Goal: Task Accomplishment & Management: Use online tool/utility

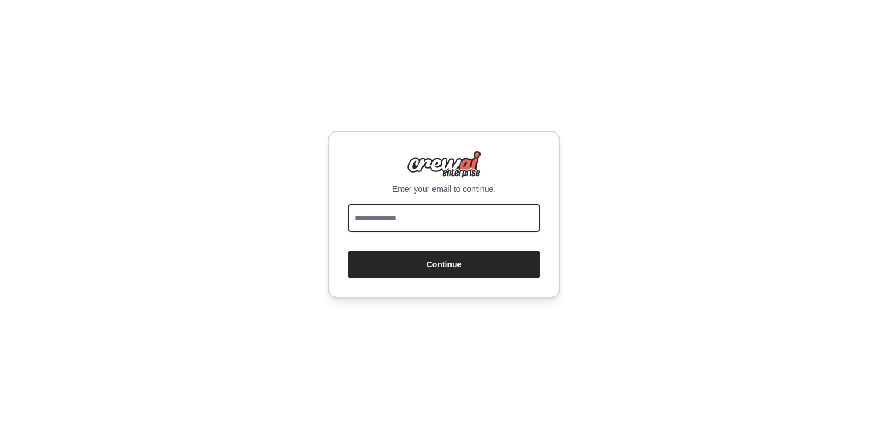
click at [430, 224] on input "email" at bounding box center [444, 218] width 193 height 28
type input "**********"
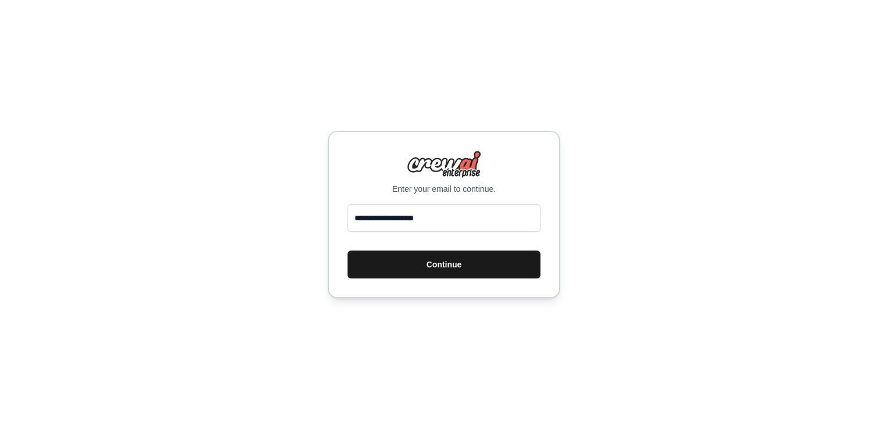
click at [431, 266] on button "Continue" at bounding box center [444, 265] width 193 height 28
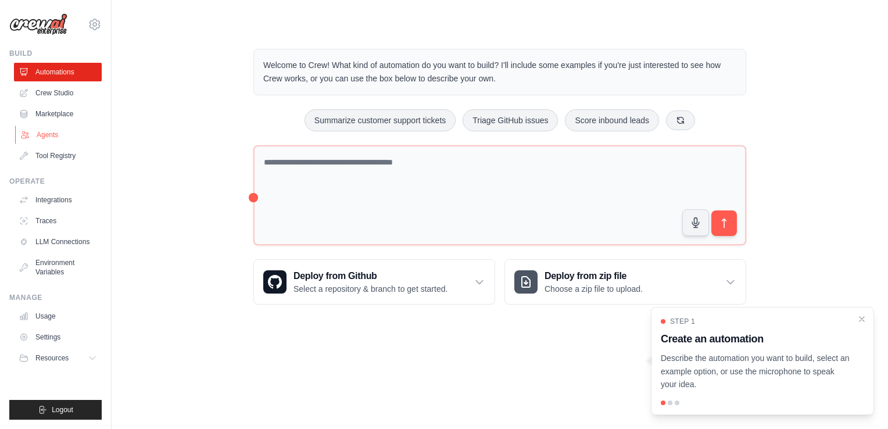
click at [55, 134] on link "Agents" at bounding box center [59, 135] width 88 height 19
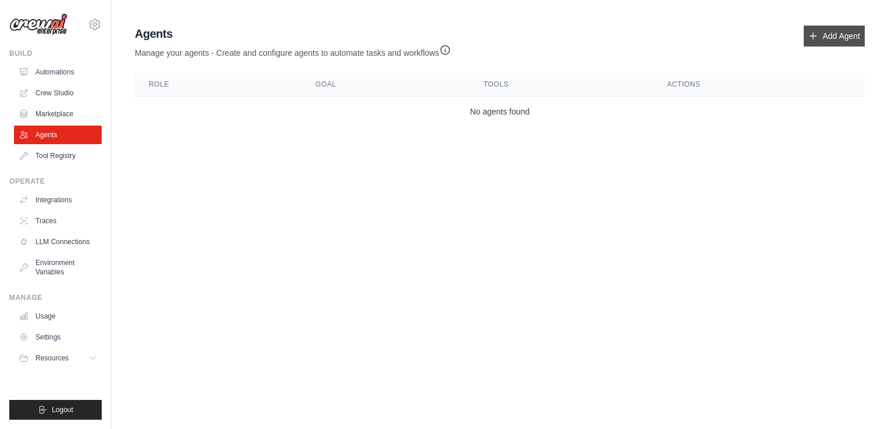
click at [837, 34] on link "Add Agent" at bounding box center [834, 36] width 61 height 21
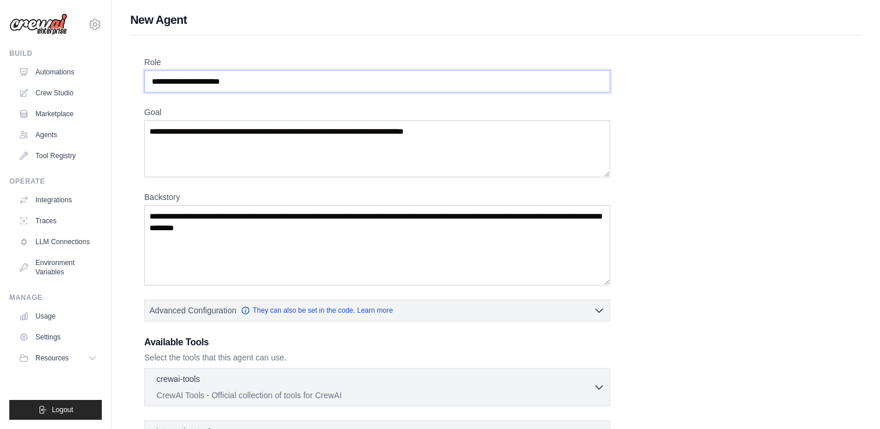
click at [203, 87] on input "Role" at bounding box center [377, 81] width 466 height 22
click at [261, 79] on input "Role" at bounding box center [377, 81] width 466 height 22
click at [40, 319] on link "Usage" at bounding box center [59, 316] width 88 height 19
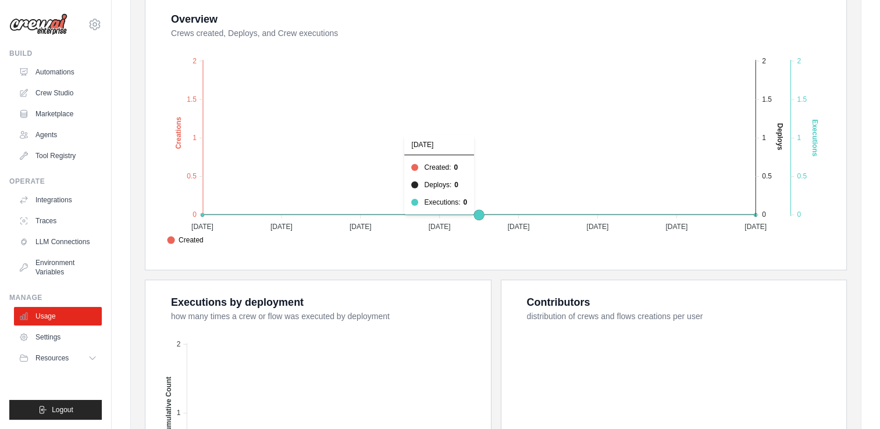
scroll to position [233, 0]
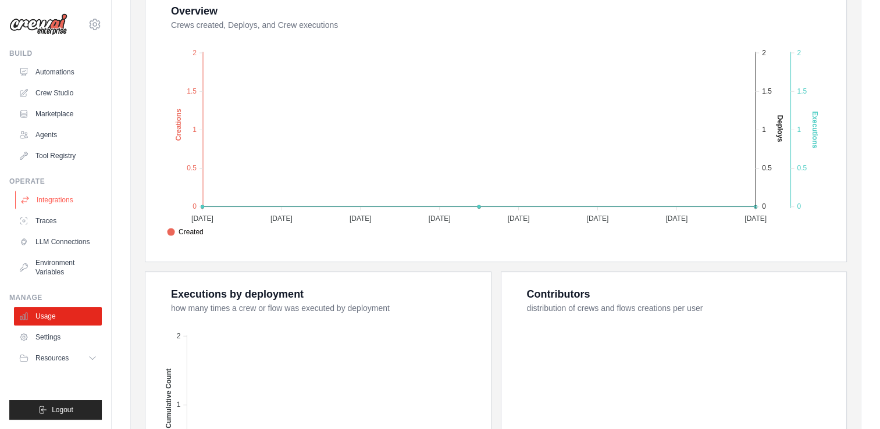
click at [59, 206] on link "Integrations" at bounding box center [59, 200] width 88 height 19
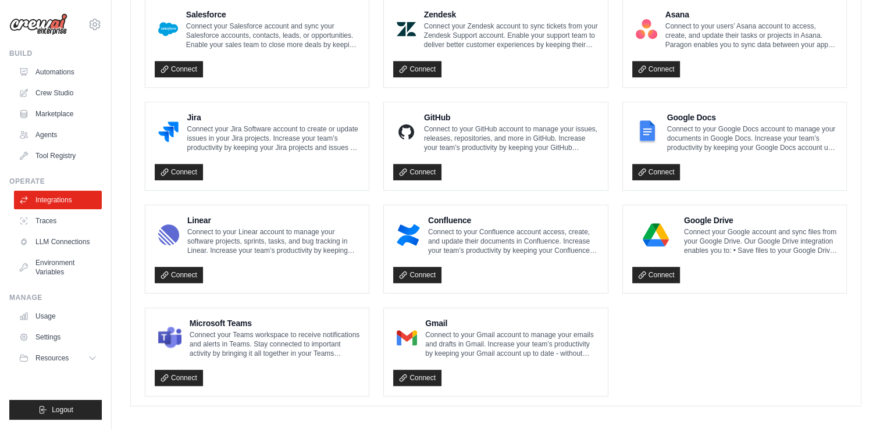
scroll to position [662, 0]
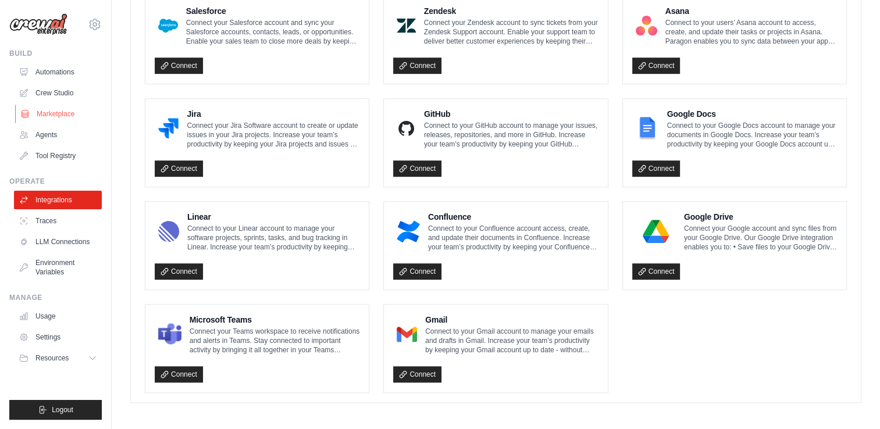
click at [47, 113] on link "Marketplace" at bounding box center [59, 114] width 88 height 19
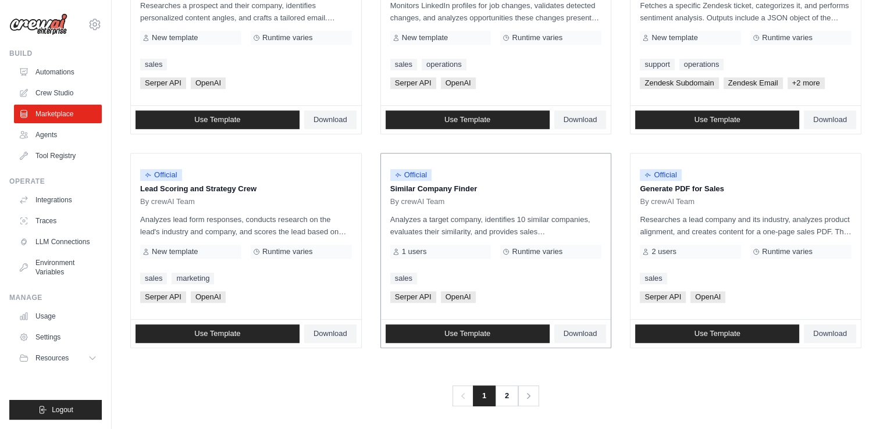
scroll to position [646, 0]
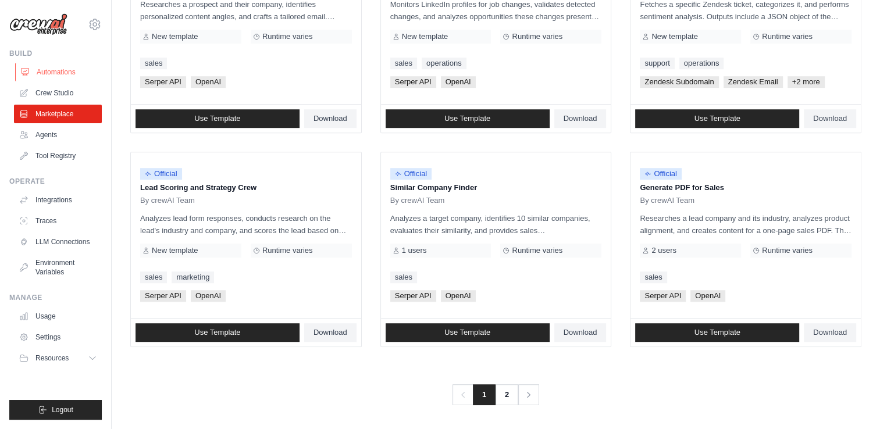
click at [49, 71] on link "Automations" at bounding box center [59, 72] width 88 height 19
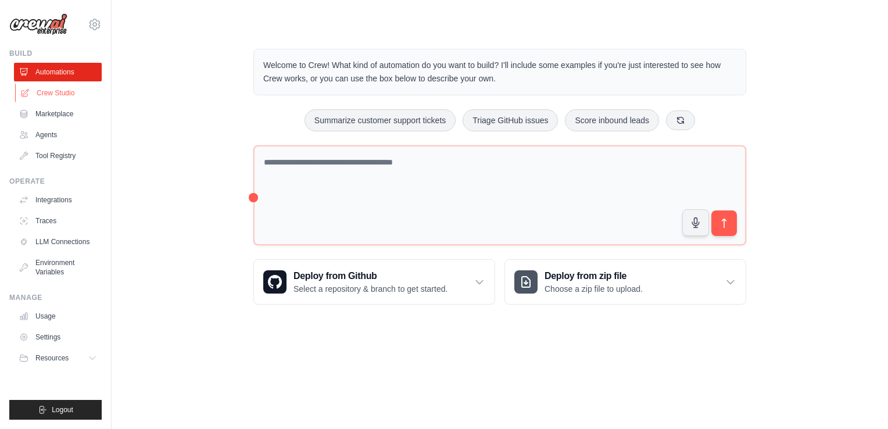
click at [50, 90] on link "Crew Studio" at bounding box center [59, 93] width 88 height 19
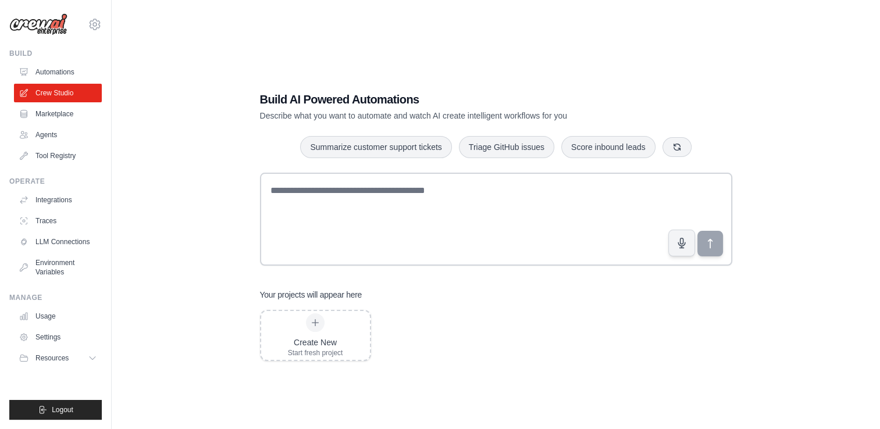
click at [116, 118] on div "Build AI Powered Automations Describe what you want to automate and watch AI cr…" at bounding box center [496, 226] width 768 height 429
click at [37, 133] on link "Agents" at bounding box center [59, 135] width 88 height 19
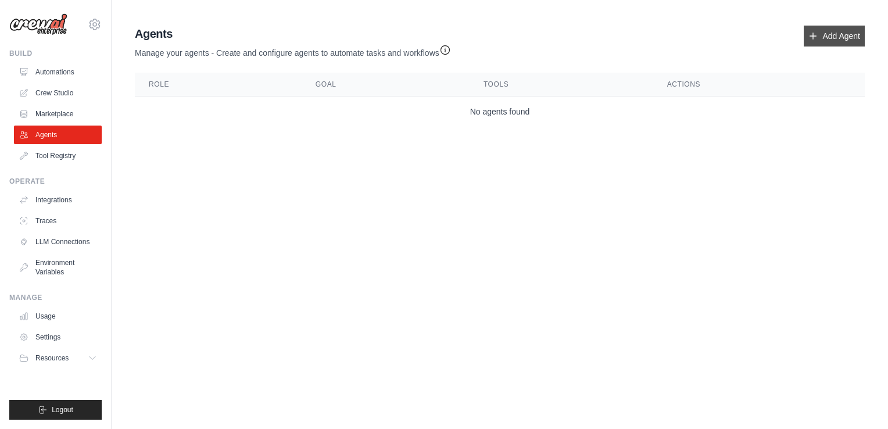
click at [852, 34] on link "Add Agent" at bounding box center [834, 36] width 61 height 21
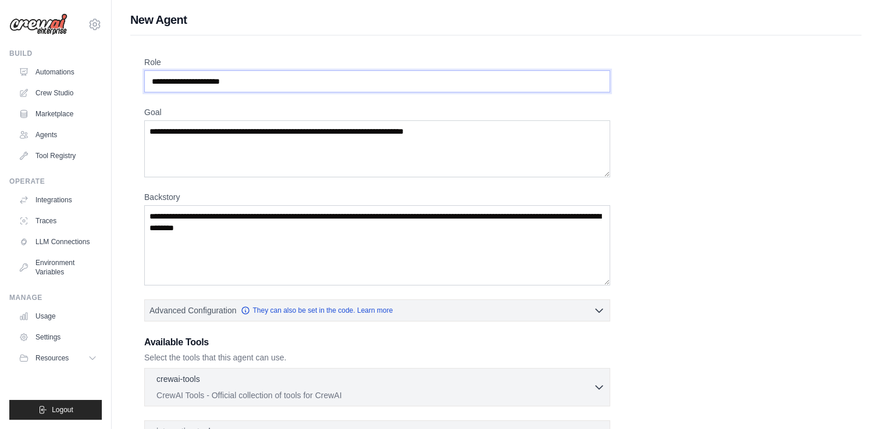
click at [295, 76] on input "Role" at bounding box center [377, 81] width 466 height 22
click at [262, 134] on textarea "Goal" at bounding box center [377, 148] width 466 height 57
click at [261, 136] on textarea "Goal" at bounding box center [377, 148] width 466 height 57
click at [260, 137] on textarea "Goal" at bounding box center [377, 148] width 466 height 57
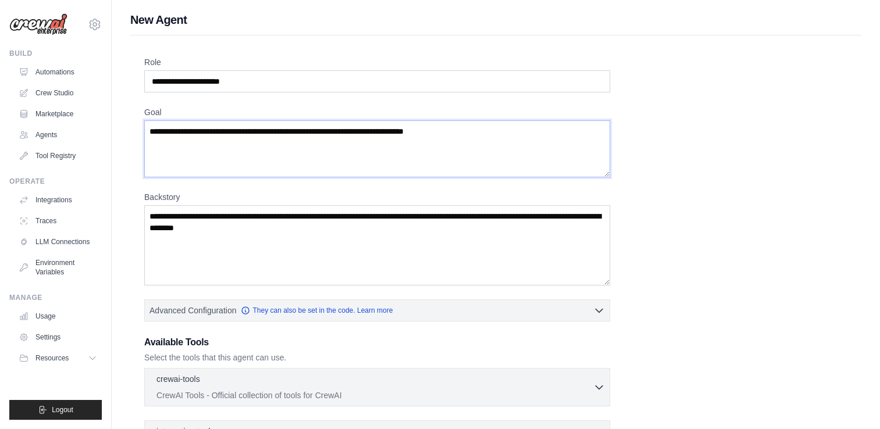
click at [184, 140] on textarea "Goal" at bounding box center [377, 148] width 466 height 57
drag, startPoint x: 467, startPoint y: 135, endPoint x: 164, endPoint y: 140, distance: 303.5
click at [164, 140] on textarea "Goal" at bounding box center [377, 148] width 466 height 57
click at [168, 82] on input "Role" at bounding box center [377, 81] width 466 height 22
click at [49, 134] on link "Agents" at bounding box center [59, 135] width 88 height 19
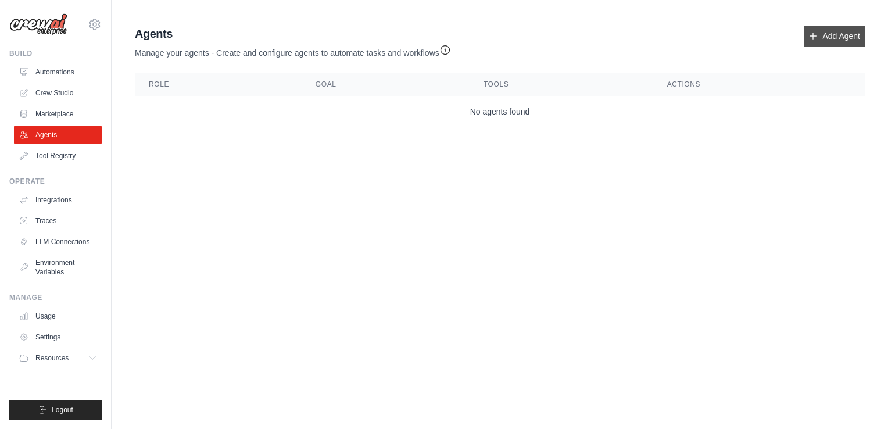
click at [819, 37] on link "Add Agent" at bounding box center [834, 36] width 61 height 21
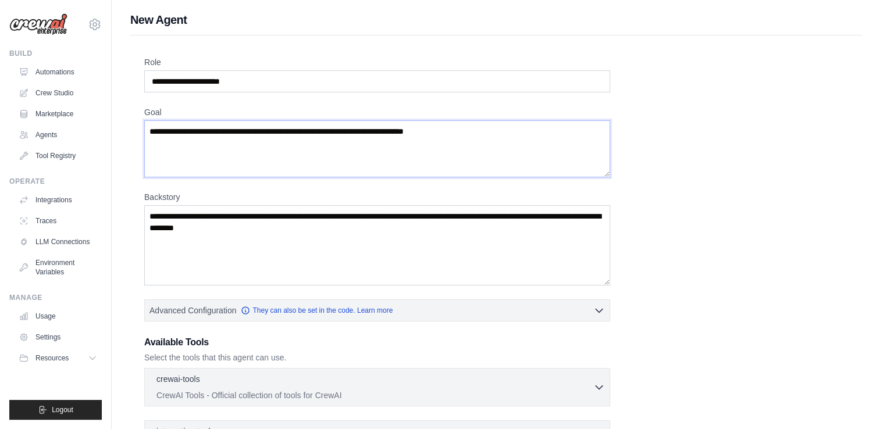
click at [191, 133] on textarea "Goal" at bounding box center [377, 148] width 466 height 57
drag, startPoint x: 316, startPoint y: 229, endPoint x: 66, endPoint y: 184, distance: 254.1
click at [66, 184] on div "chrisccw75@gmail.com Settings Build Automations Crew Studio" at bounding box center [440, 285] width 880 height 571
click at [253, 81] on input "Role" at bounding box center [377, 81] width 466 height 22
click at [265, 85] on input "Role" at bounding box center [377, 81] width 466 height 22
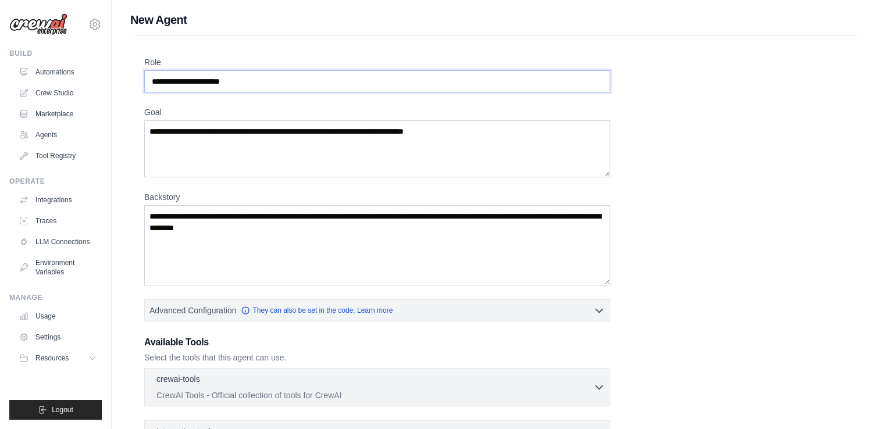
click at [265, 85] on input "Role" at bounding box center [377, 81] width 466 height 22
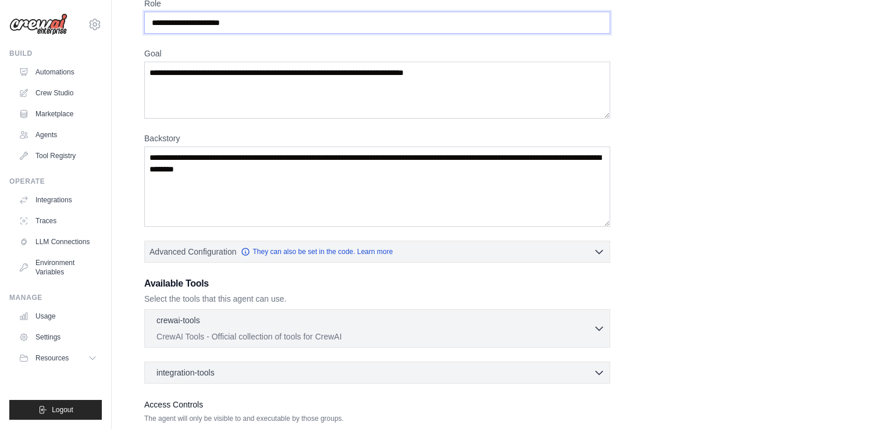
scroll to position [140, 0]
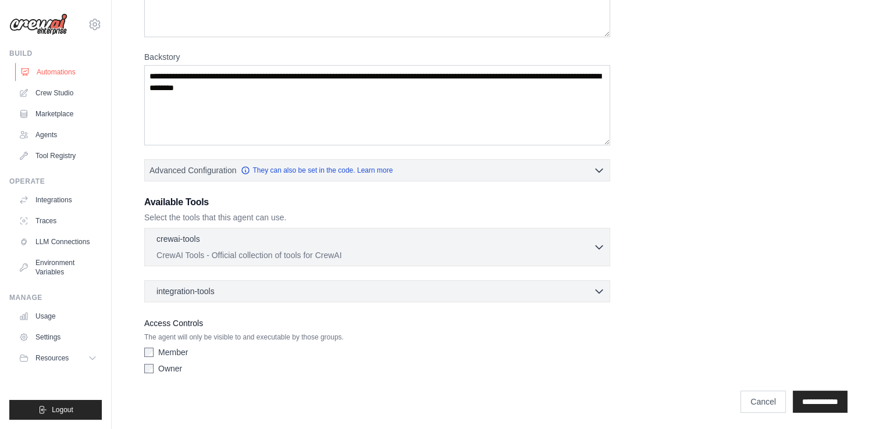
click at [51, 73] on link "Automations" at bounding box center [59, 72] width 88 height 19
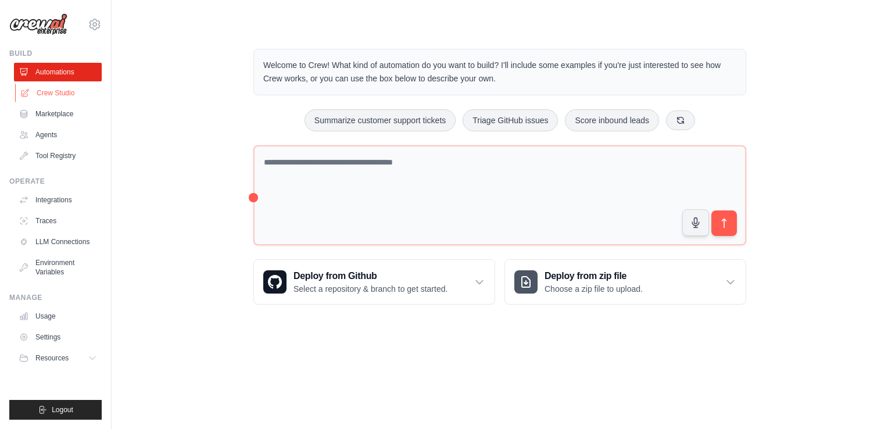
click at [57, 92] on link "Crew Studio" at bounding box center [59, 93] width 88 height 19
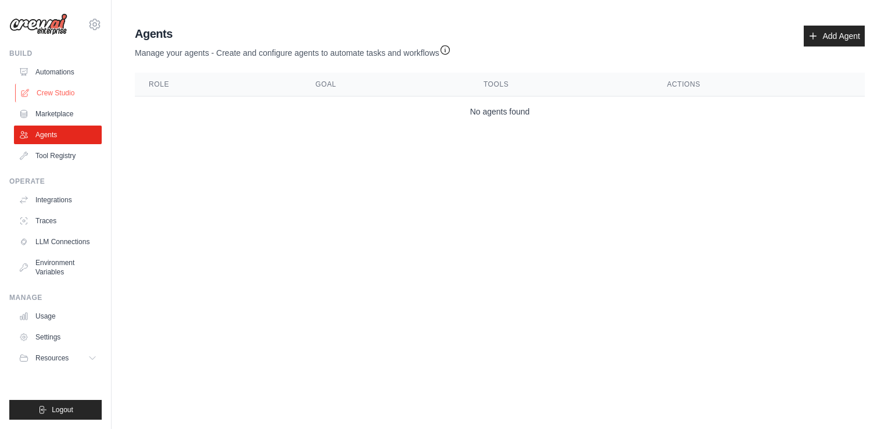
click at [66, 94] on link "Crew Studio" at bounding box center [59, 93] width 88 height 19
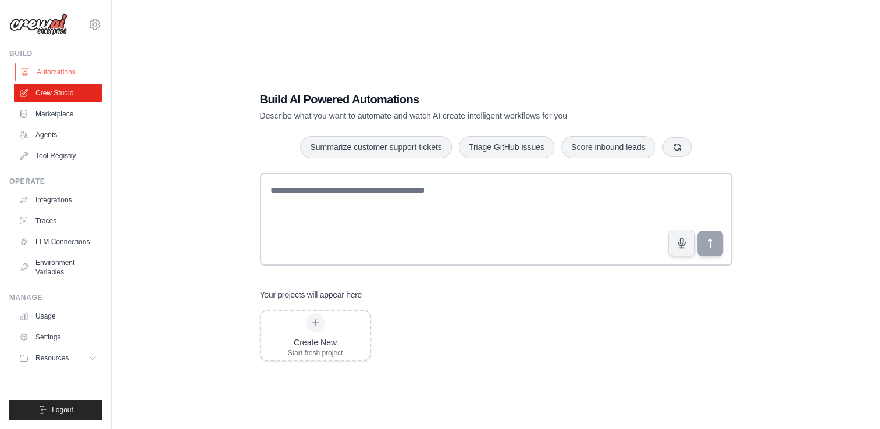
click at [56, 72] on link "Automations" at bounding box center [59, 72] width 88 height 19
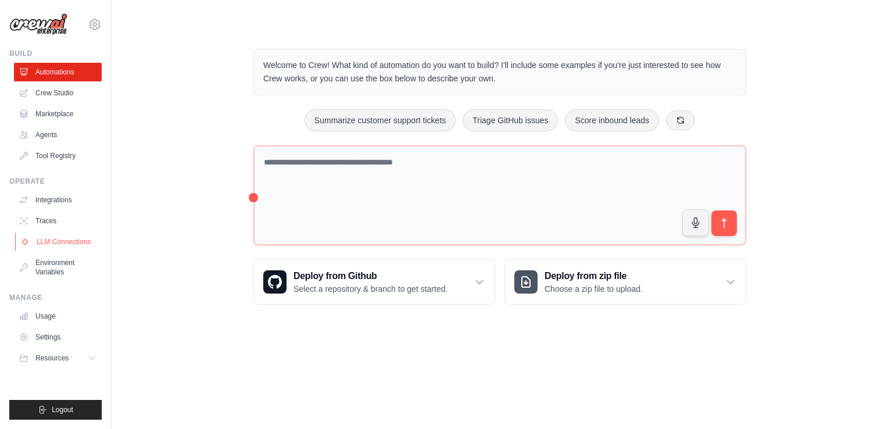
click at [74, 243] on link "LLM Connections" at bounding box center [59, 242] width 88 height 19
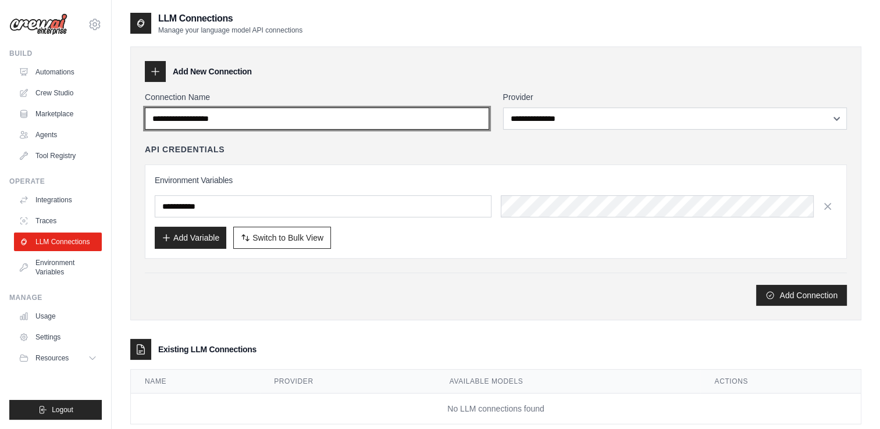
click at [284, 113] on input "Connection Name" at bounding box center [317, 119] width 344 height 22
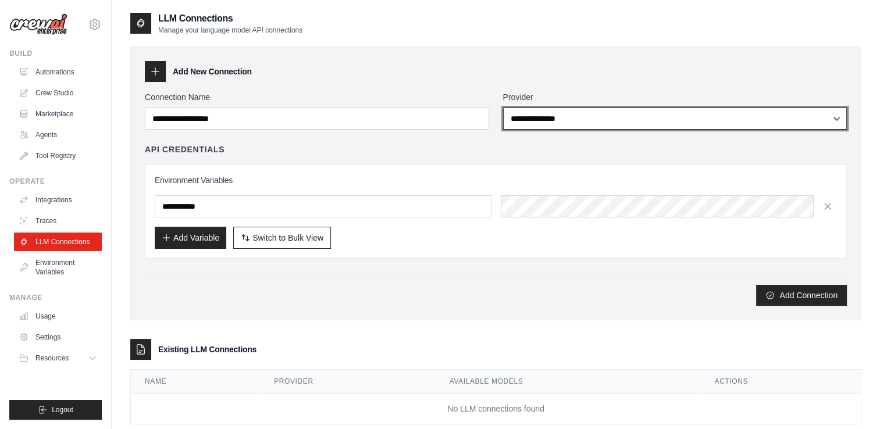
click at [528, 118] on select "**********" at bounding box center [675, 119] width 344 height 22
select select "*****"
click at [503, 108] on select "**********" at bounding box center [675, 119] width 344 height 22
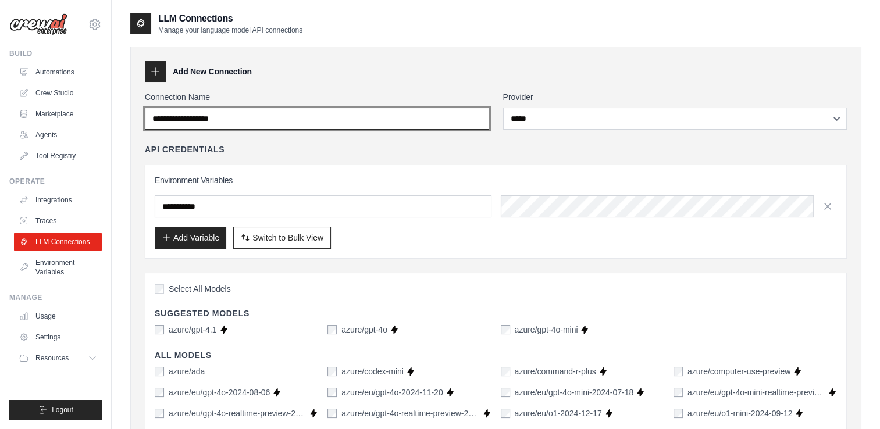
click at [275, 116] on input "Connection Name" at bounding box center [317, 119] width 344 height 22
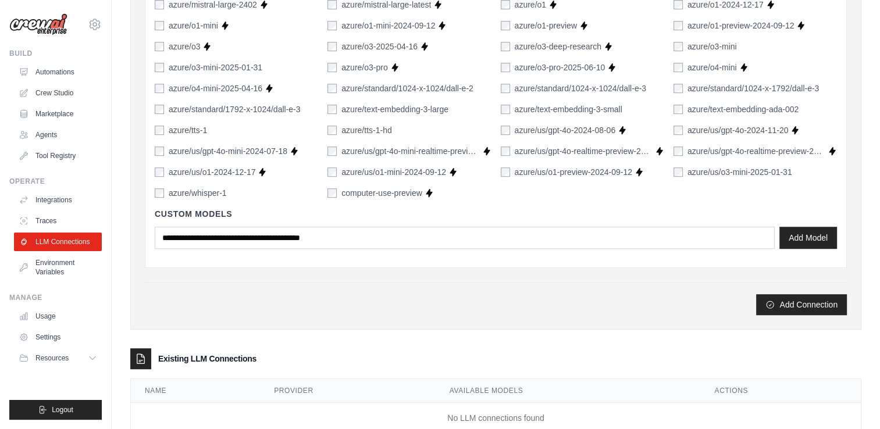
scroll to position [797, 0]
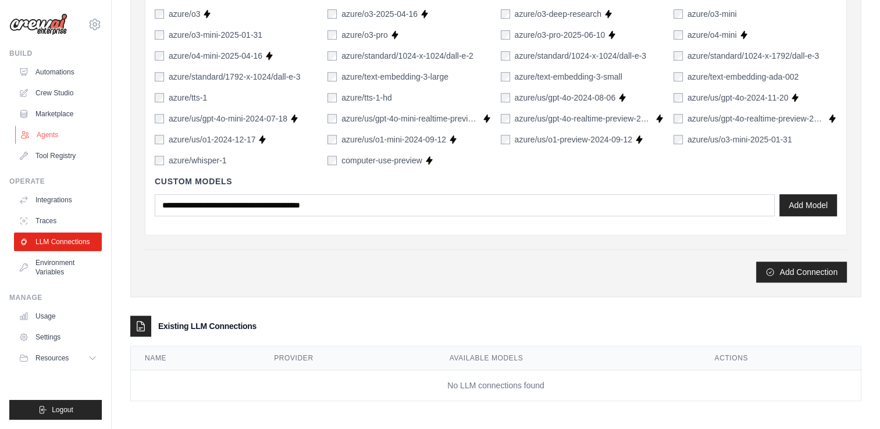
click at [52, 134] on link "Agents" at bounding box center [59, 135] width 88 height 19
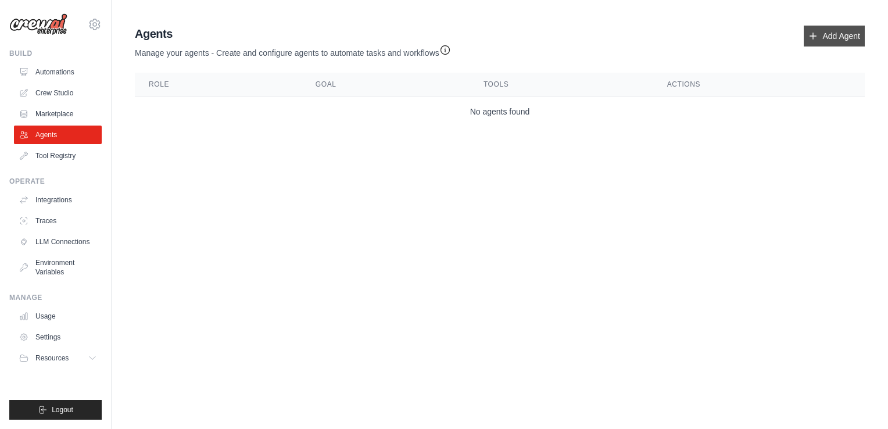
click at [815, 36] on icon at bounding box center [813, 35] width 9 height 9
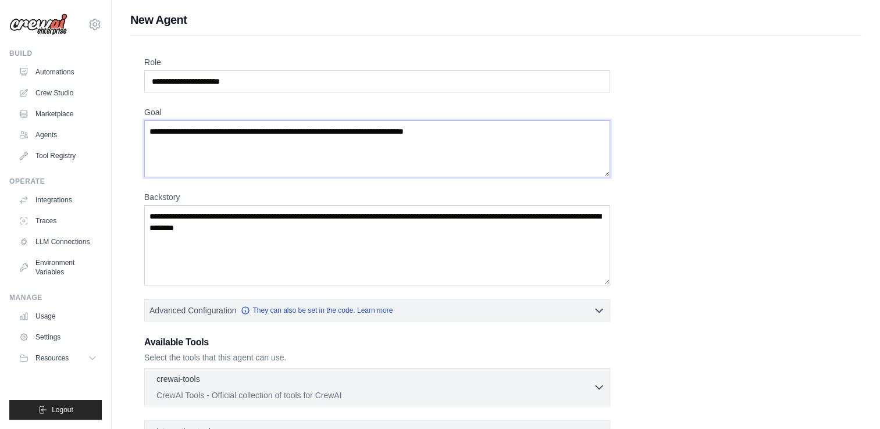
click at [247, 125] on textarea "Goal" at bounding box center [377, 148] width 466 height 57
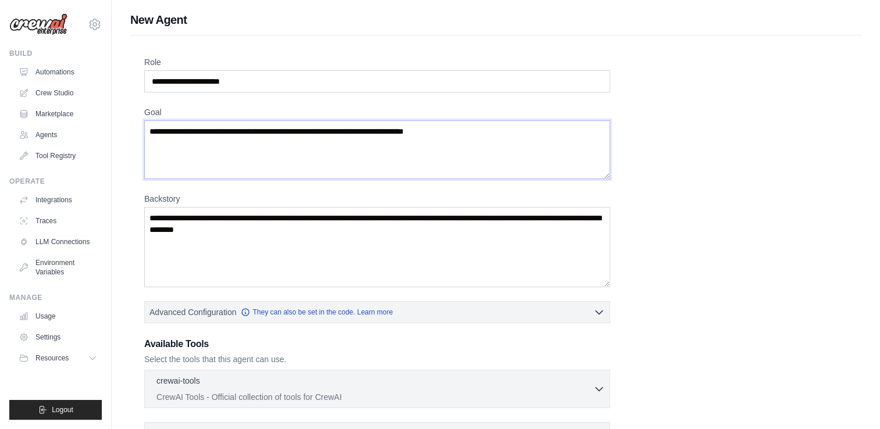
drag, startPoint x: 604, startPoint y: 174, endPoint x: 587, endPoint y: 177, distance: 17.6
click at [587, 177] on textarea "Goal" at bounding box center [377, 149] width 466 height 59
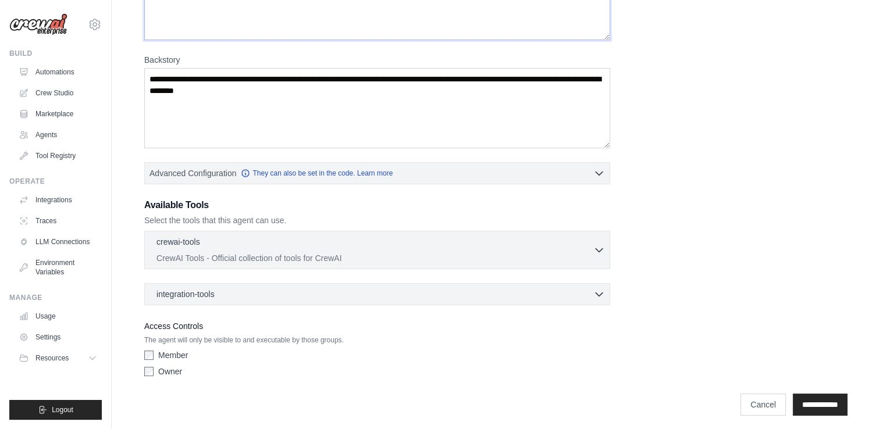
scroll to position [142, 0]
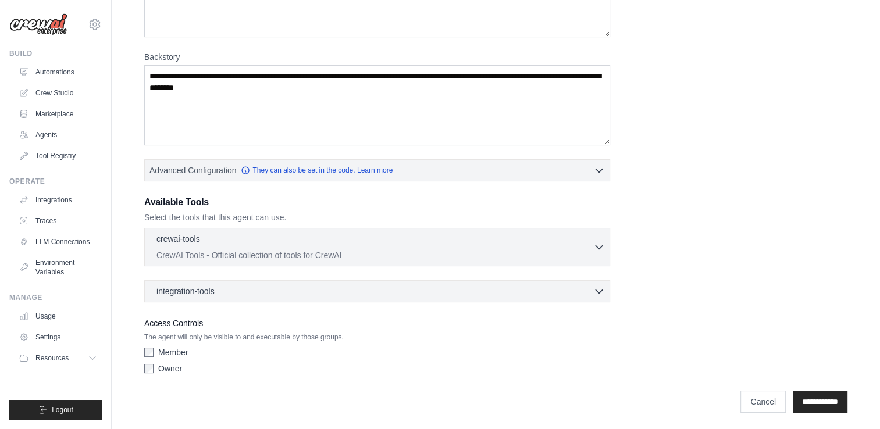
click at [170, 351] on label "Member" at bounding box center [173, 352] width 30 height 12
click at [160, 367] on label "Owner" at bounding box center [170, 369] width 24 height 12
click at [819, 403] on input "**********" at bounding box center [819, 402] width 55 height 22
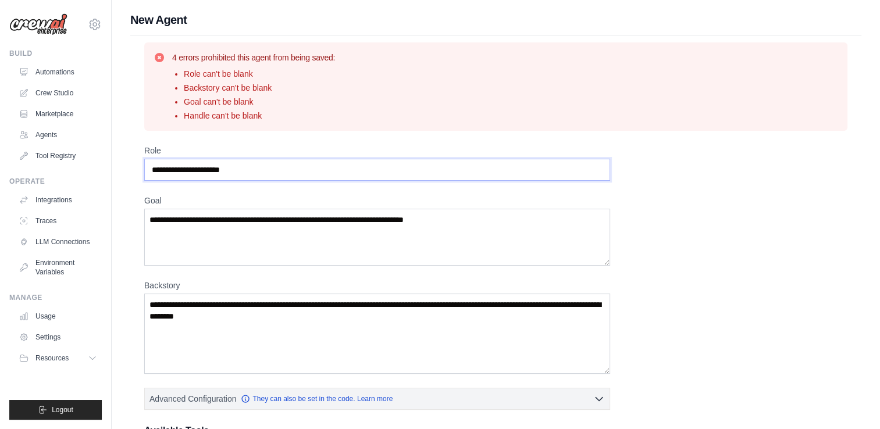
click at [259, 169] on input "Role" at bounding box center [377, 170] width 466 height 22
type input "*"
click at [220, 302] on textarea "Backstory" at bounding box center [377, 334] width 466 height 80
click at [219, 302] on textarea "Backstory" at bounding box center [377, 334] width 466 height 80
drag, startPoint x: 309, startPoint y: 317, endPoint x: 170, endPoint y: 310, distance: 139.1
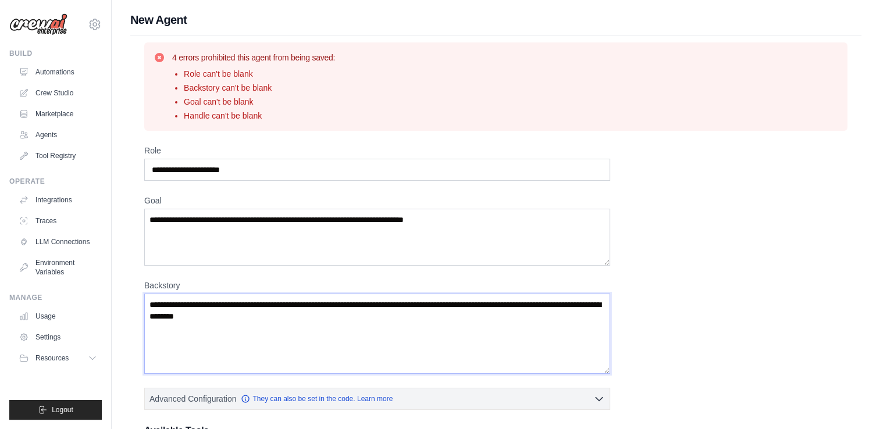
click at [172, 310] on textarea "Backstory" at bounding box center [377, 334] width 466 height 80
type textarea "*"
paste textarea "**********"
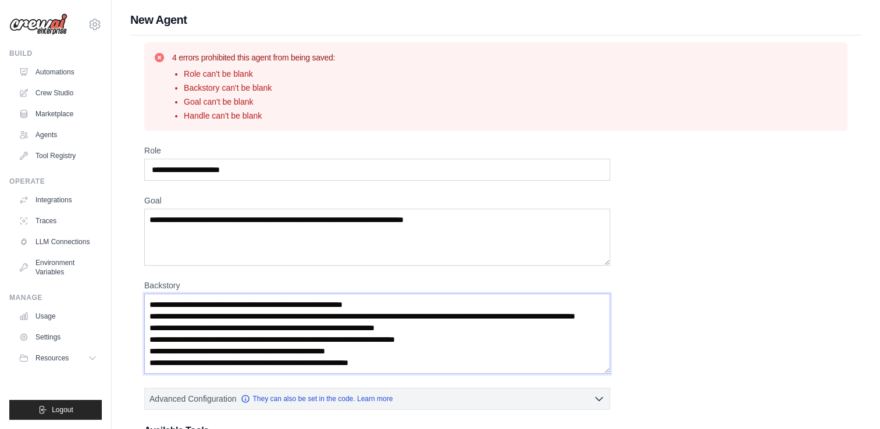
click at [302, 338] on textarea "**********" at bounding box center [377, 334] width 466 height 80
type textarea "**********"
click at [200, 236] on textarea "Goal" at bounding box center [377, 237] width 466 height 57
paste textarea "**********"
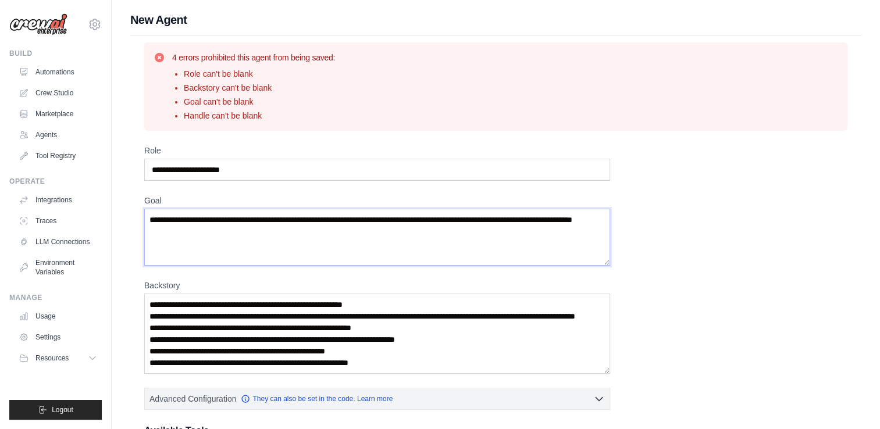
drag, startPoint x: 569, startPoint y: 221, endPoint x: 599, endPoint y: 217, distance: 30.5
click at [599, 217] on textarea "**********" at bounding box center [377, 237] width 466 height 57
type textarea "**********"
click at [274, 169] on input "Role" at bounding box center [377, 170] width 466 height 22
drag, startPoint x: 274, startPoint y: 169, endPoint x: 148, endPoint y: 168, distance: 126.2
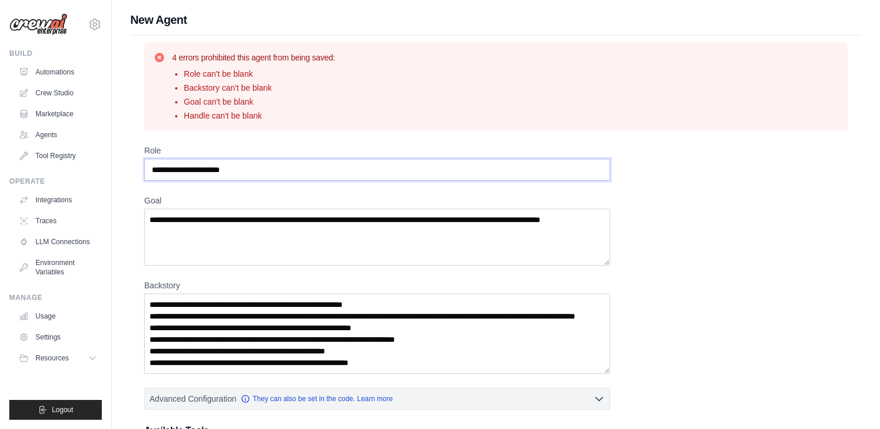
click at [148, 168] on input "Role" at bounding box center [377, 170] width 466 height 22
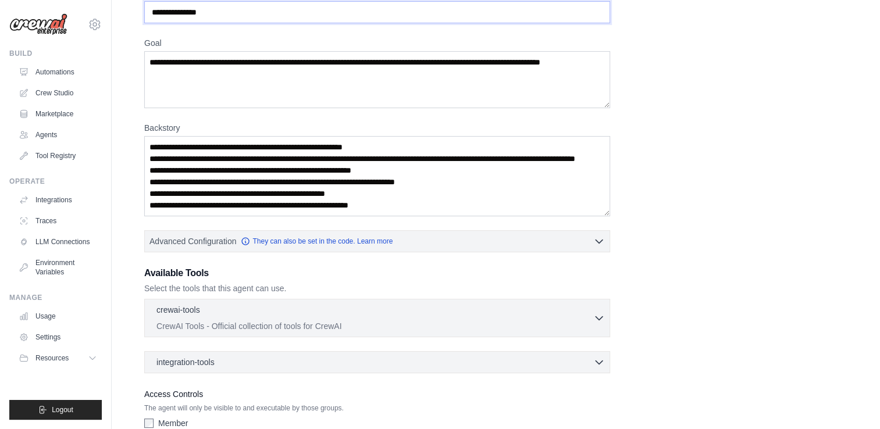
scroll to position [228, 0]
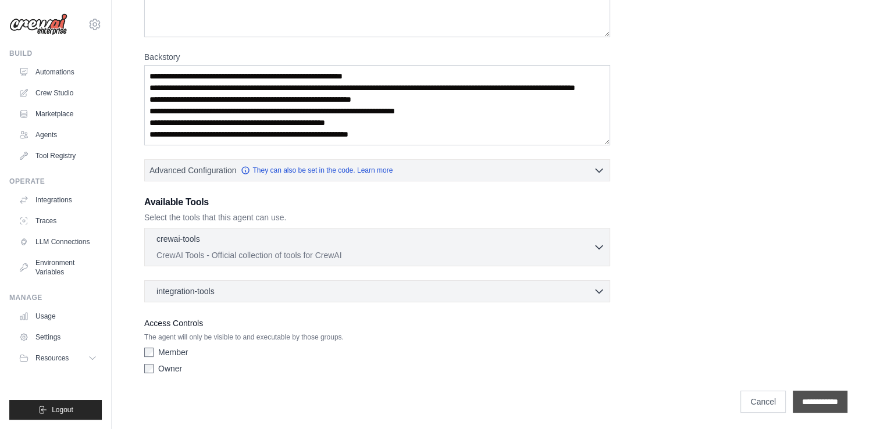
type input "**********"
click at [808, 399] on input "**********" at bounding box center [819, 402] width 55 height 22
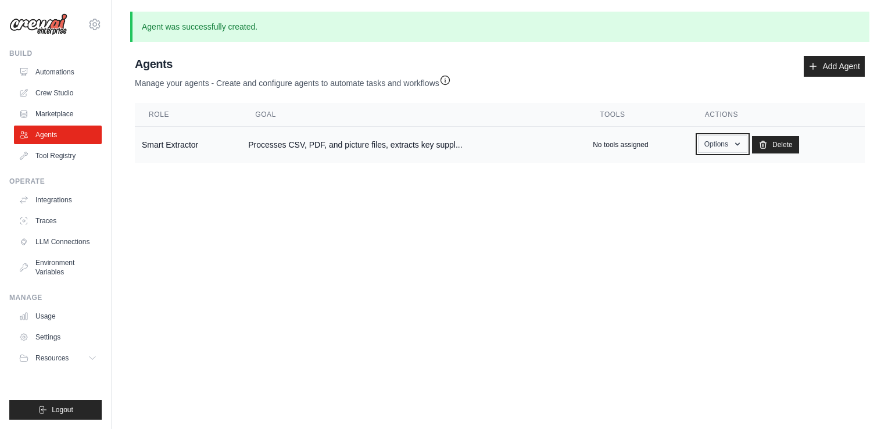
click at [723, 141] on button "Options" at bounding box center [722, 143] width 49 height 17
click at [681, 170] on link "Show" at bounding box center [706, 170] width 84 height 21
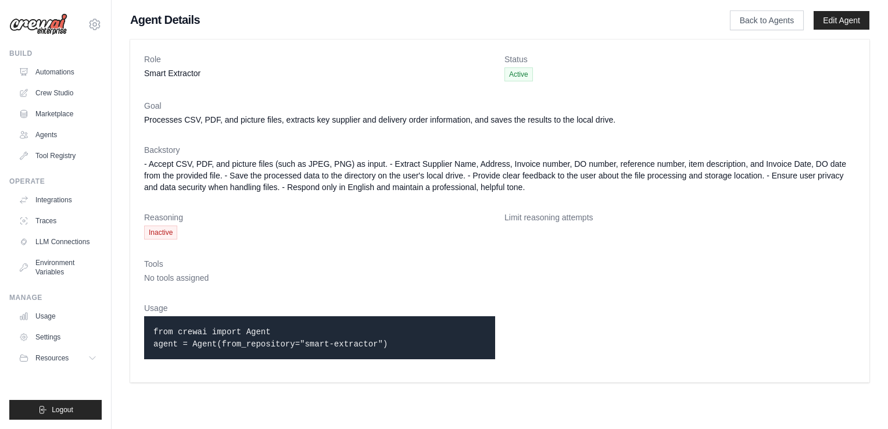
click at [162, 271] on div "Tools No tools assigned" at bounding box center [500, 271] width 712 height 26
click at [842, 17] on link "Edit Agent" at bounding box center [842, 20] width 56 height 19
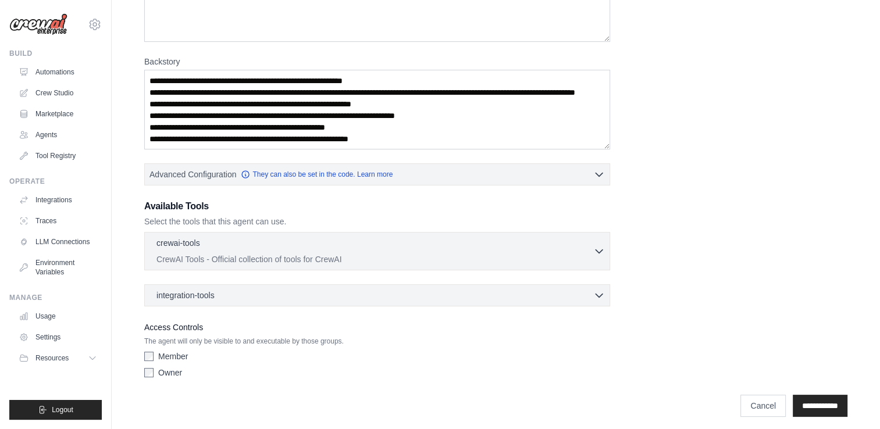
scroll to position [173, 0]
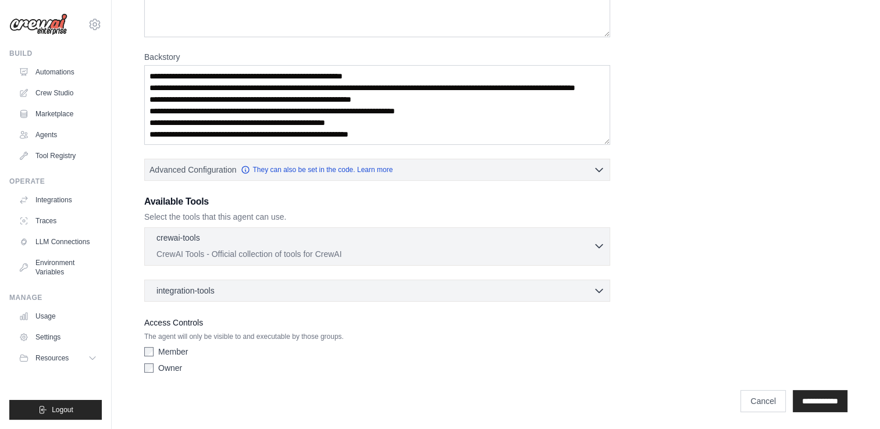
click at [195, 238] on p "crewai-tools" at bounding box center [178, 238] width 44 height 12
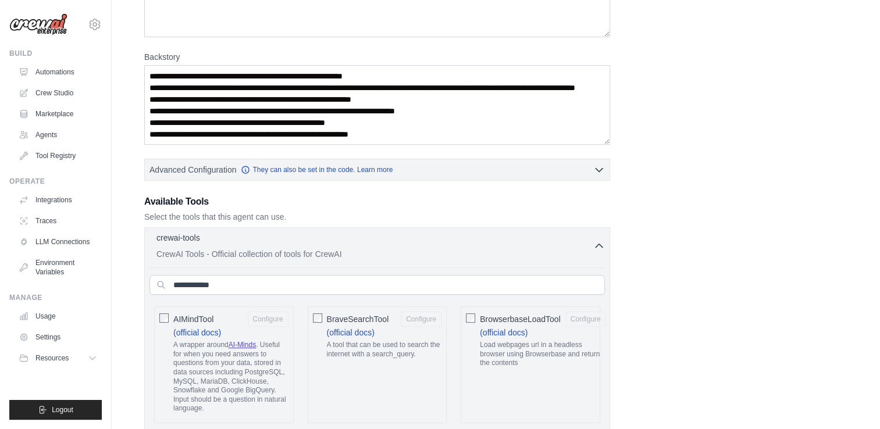
click at [198, 255] on p "CrewAI Tools - Official collection of tools for CrewAI" at bounding box center [374, 254] width 437 height 12
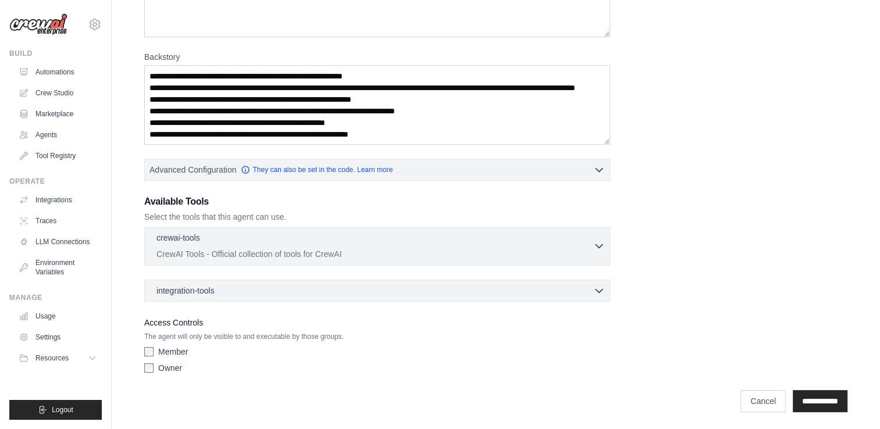
click at [197, 253] on p "CrewAI Tools - Official collection of tools for CrewAI" at bounding box center [374, 254] width 437 height 12
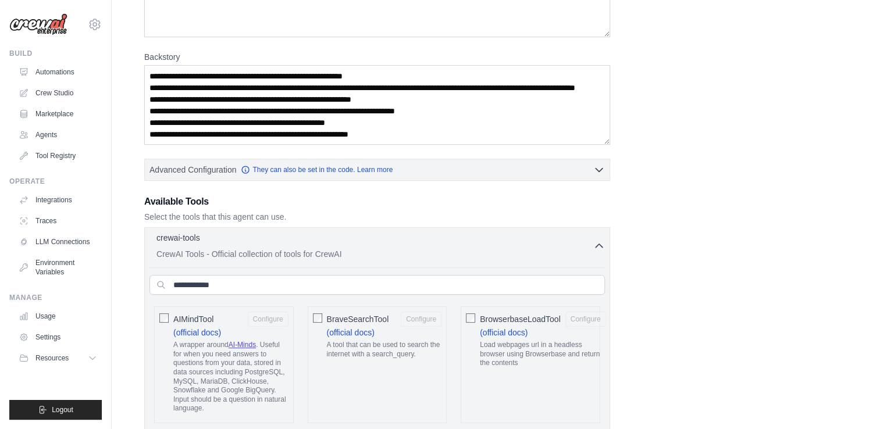
click at [191, 236] on p "crewai-tools" at bounding box center [178, 238] width 44 height 12
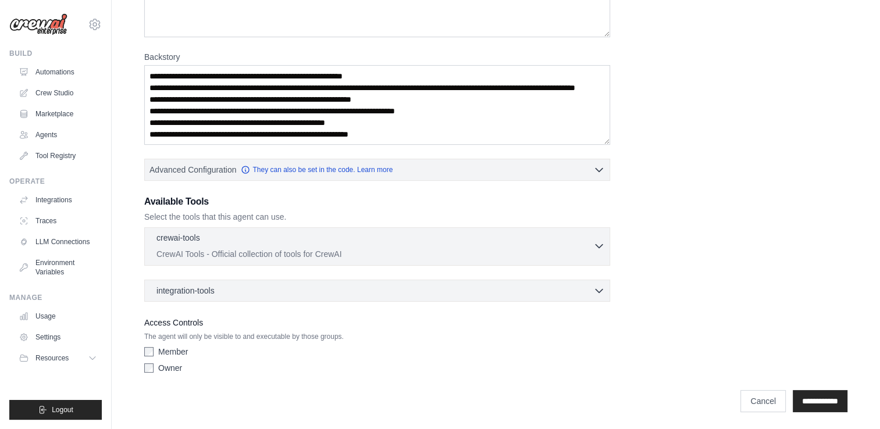
click at [235, 249] on p "CrewAI Tools - Official collection of tools for CrewAI" at bounding box center [374, 254] width 437 height 12
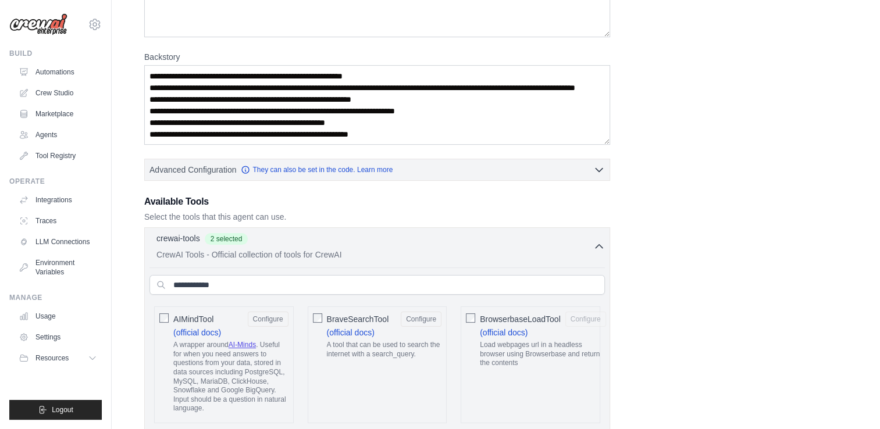
click at [478, 316] on div "BrowserbaseLoadTool Configure (official docs) Load webpages url in a headless b…" at bounding box center [530, 364] width 140 height 117
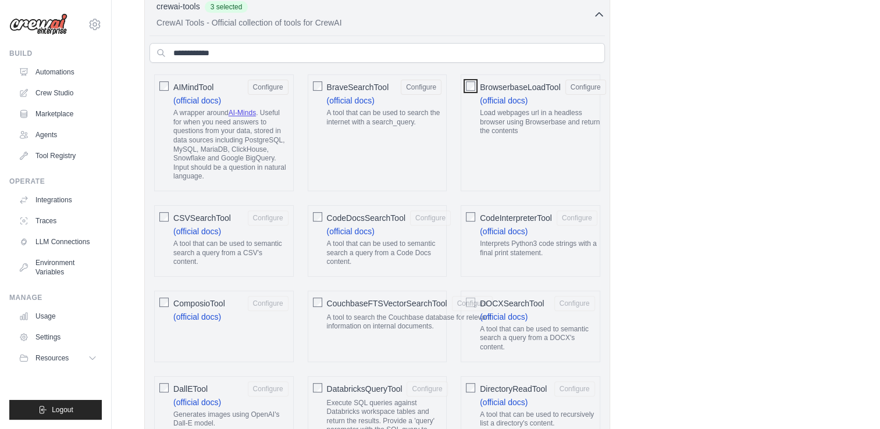
scroll to position [405, 0]
click at [172, 301] on div "ComposioTool Configure (official docs)" at bounding box center [224, 326] width 140 height 72
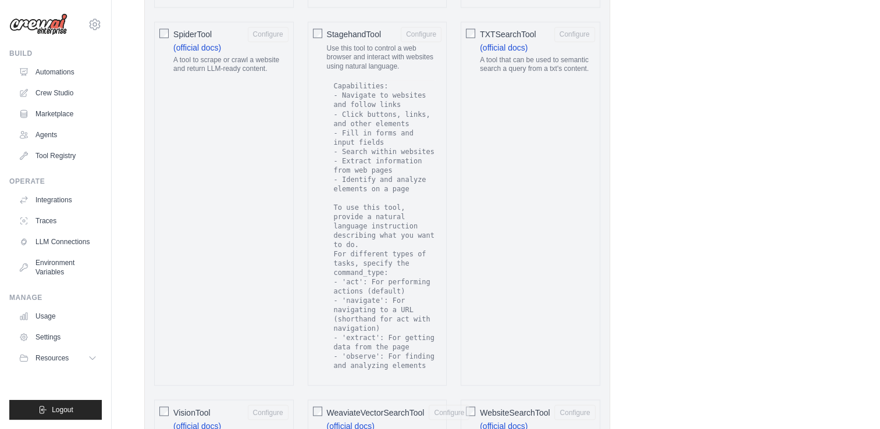
scroll to position [2324, 0]
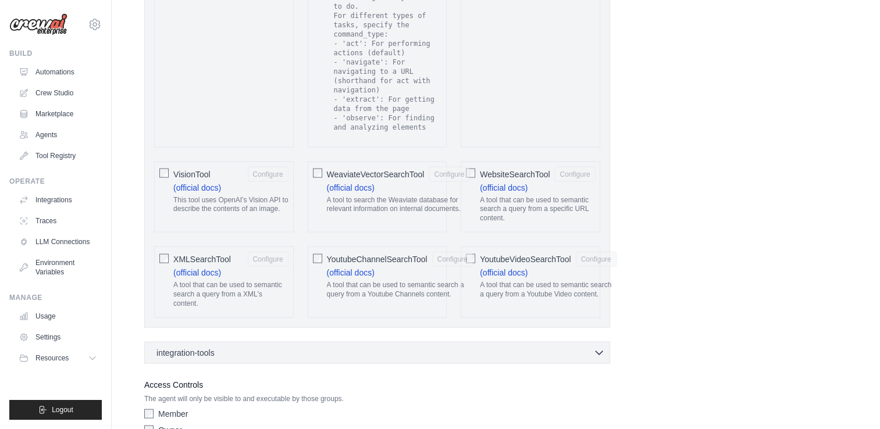
click at [383, 342] on div "integration-tools 0 selected Notion Google Sheets Box Jira" at bounding box center [377, 353] width 466 height 22
click at [599, 346] on icon "button" at bounding box center [599, 352] width 12 height 12
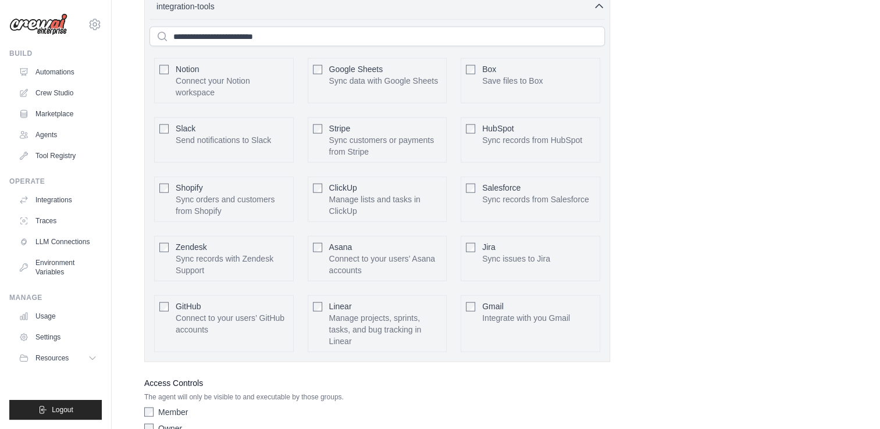
scroll to position [2673, 0]
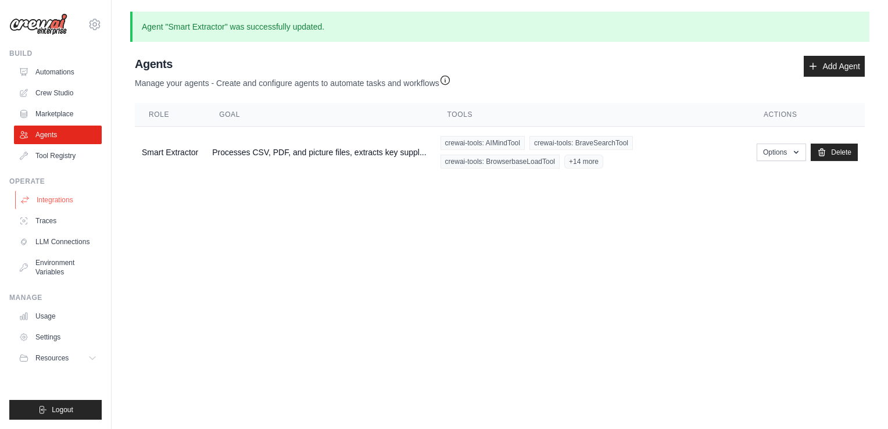
click at [54, 199] on link "Integrations" at bounding box center [59, 200] width 88 height 19
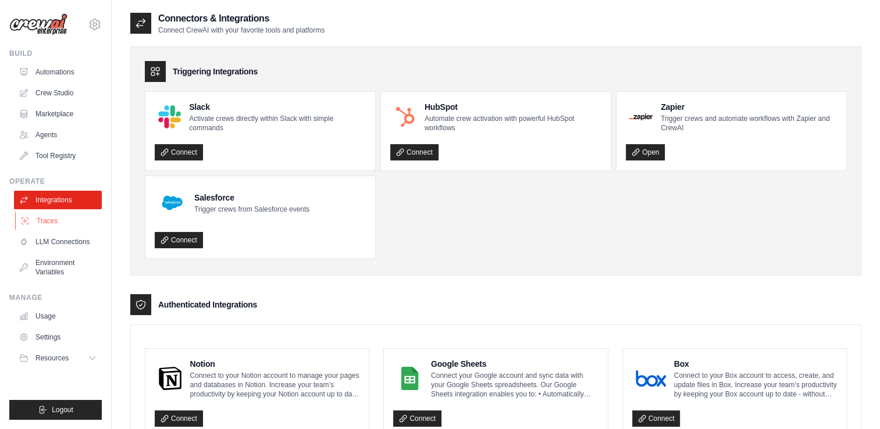
click at [44, 220] on link "Traces" at bounding box center [59, 221] width 88 height 19
click at [70, 242] on link "LLM Connections" at bounding box center [59, 242] width 88 height 19
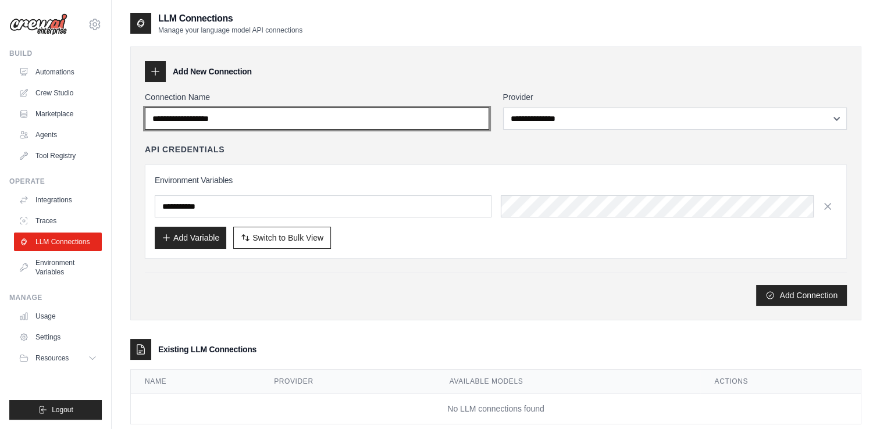
click at [234, 114] on input "Connection Name" at bounding box center [317, 119] width 344 height 22
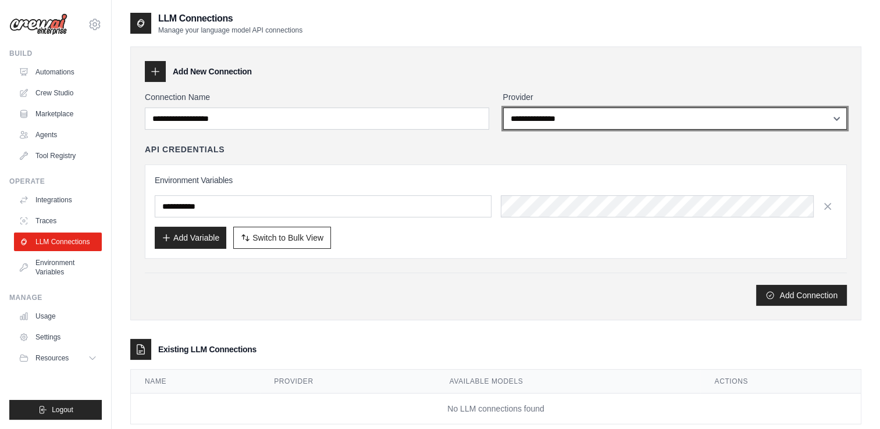
click at [609, 117] on select "**********" at bounding box center [675, 119] width 344 height 22
select select "******"
click at [503, 108] on select "**********" at bounding box center [675, 119] width 344 height 22
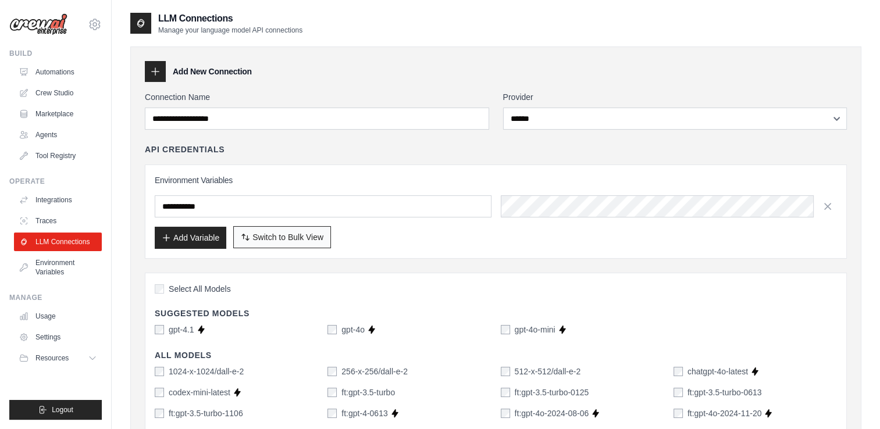
click at [316, 238] on span "Switch to Bulk View" at bounding box center [287, 237] width 71 height 12
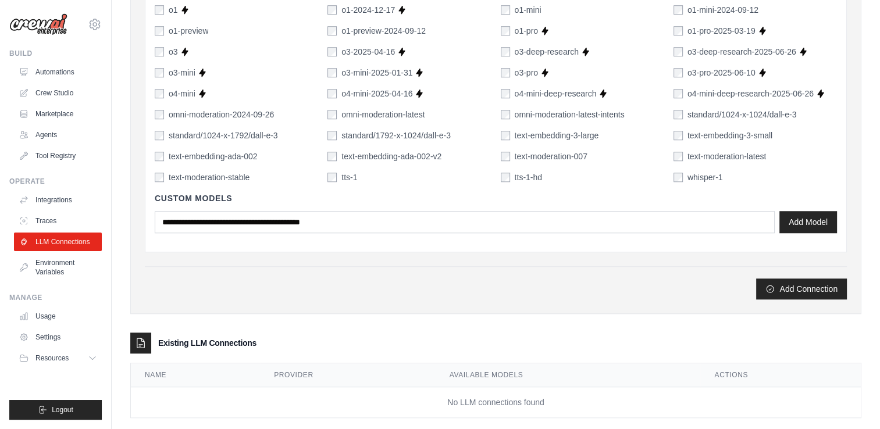
scroll to position [927, 0]
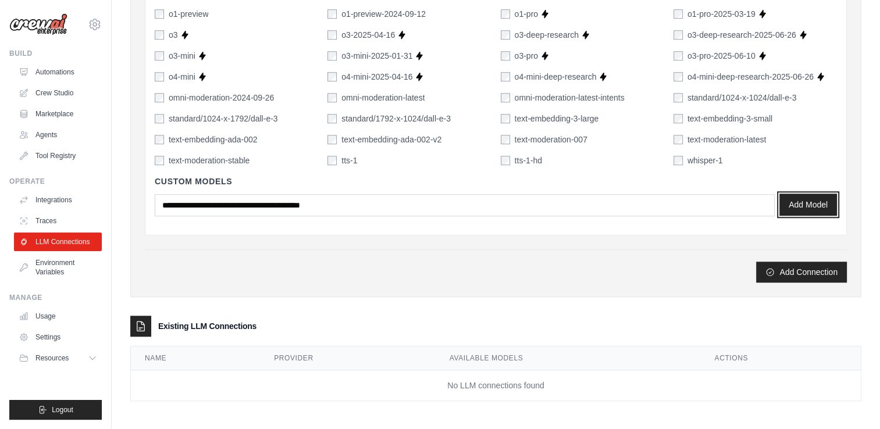
click at [800, 201] on button "Add Model" at bounding box center [808, 205] width 58 height 22
click at [45, 317] on link "Usage" at bounding box center [59, 316] width 88 height 19
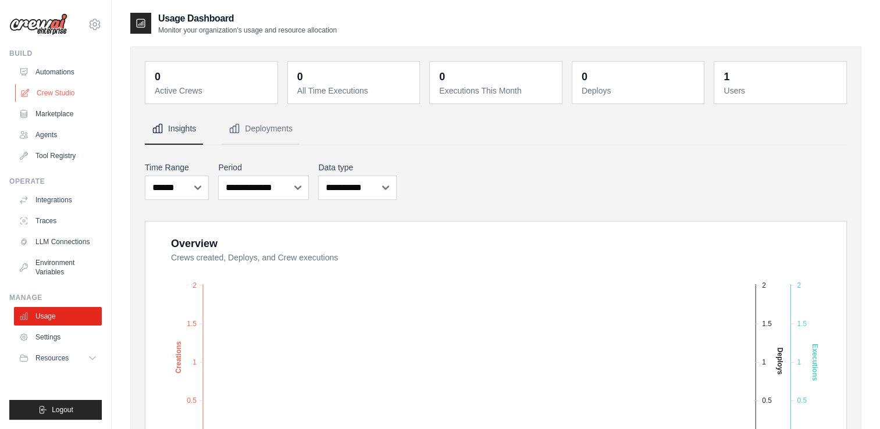
click at [49, 94] on link "Crew Studio" at bounding box center [59, 93] width 88 height 19
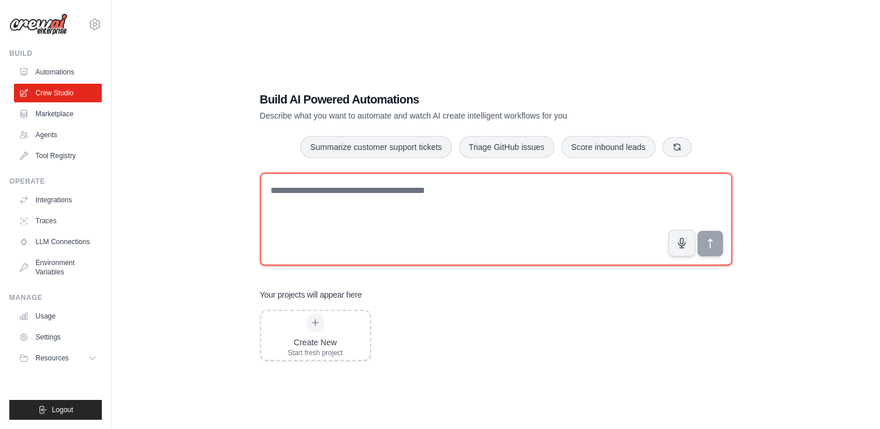
click at [385, 213] on textarea at bounding box center [496, 219] width 472 height 93
paste textarea "**********"
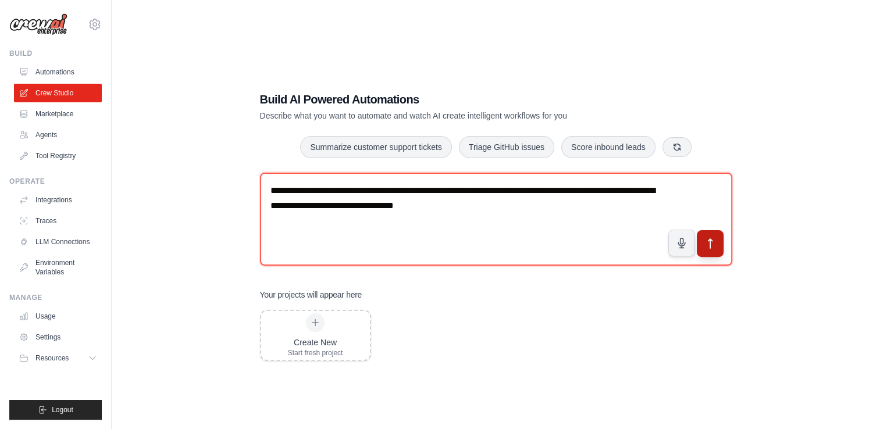
type textarea "**********"
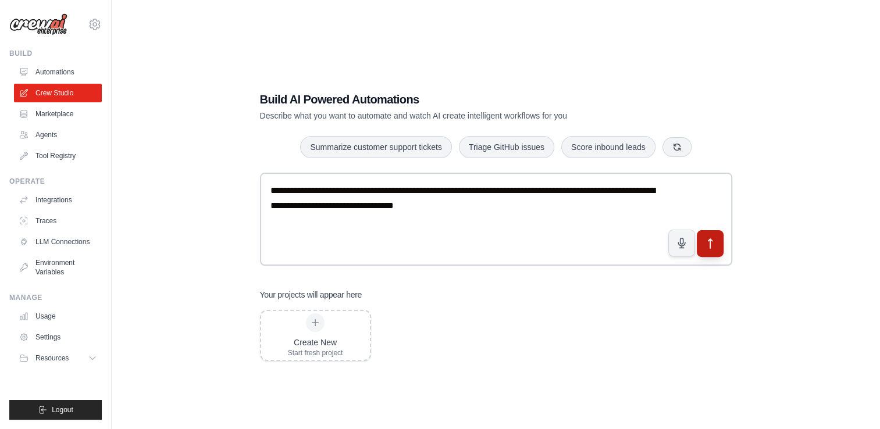
click at [713, 251] on button "submit" at bounding box center [709, 243] width 27 height 27
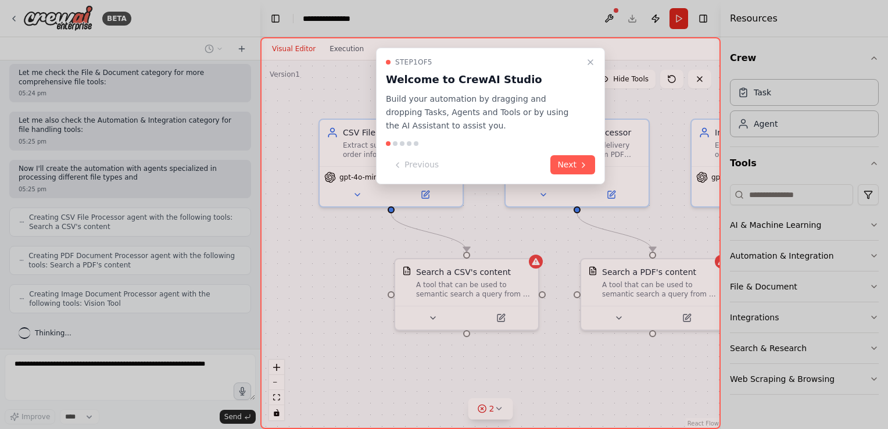
scroll to position [430, 0]
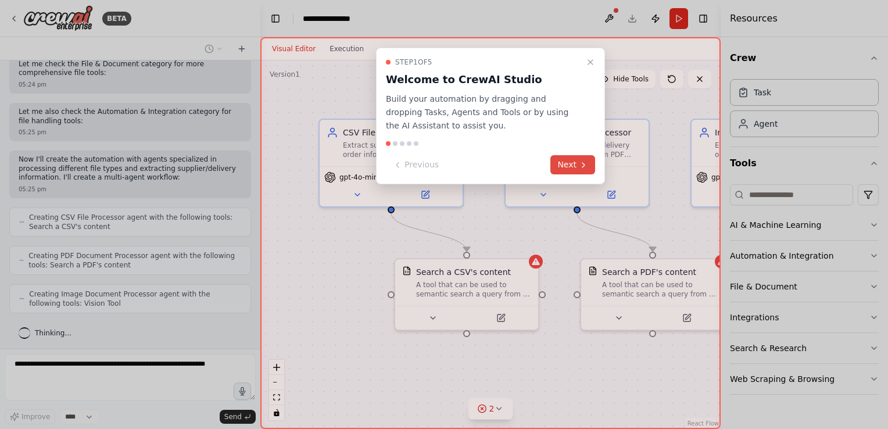
click at [577, 166] on button "Next" at bounding box center [573, 164] width 45 height 19
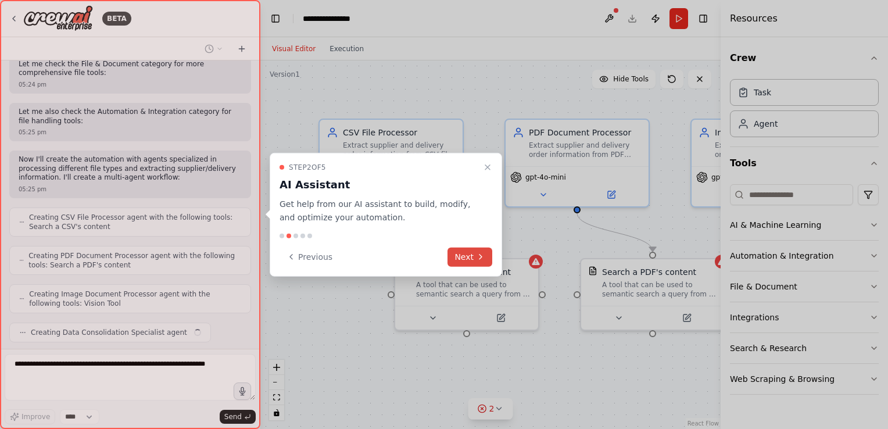
scroll to position [458, 0]
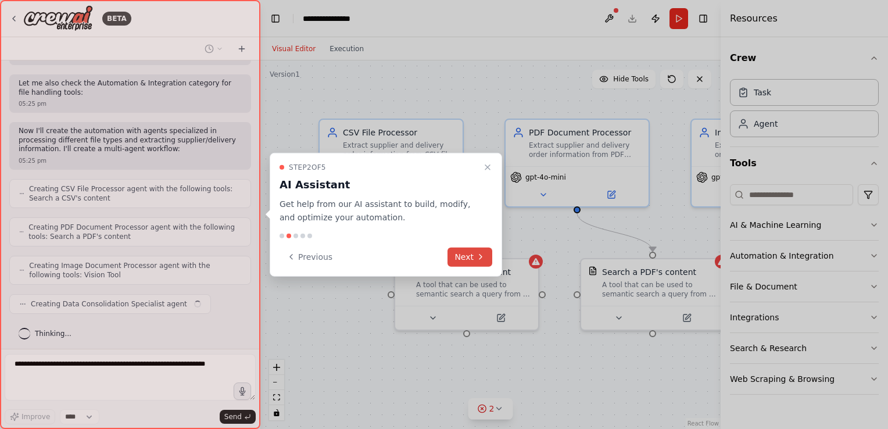
click at [485, 255] on icon at bounding box center [480, 256] width 9 height 9
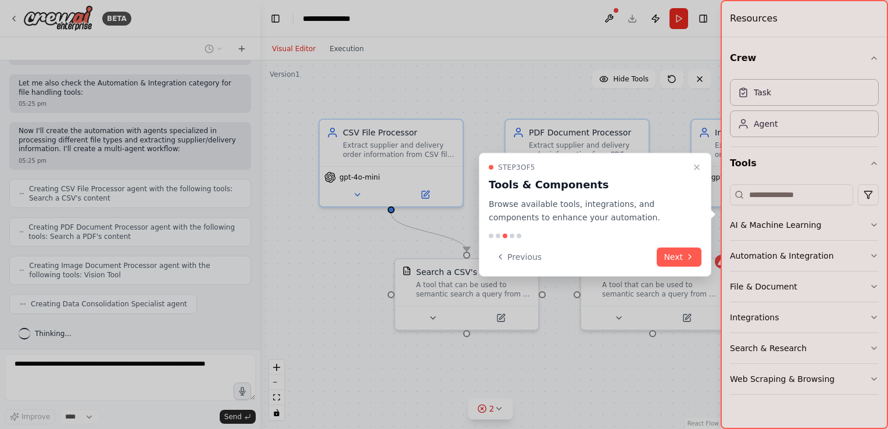
click at [687, 252] on icon at bounding box center [689, 256] width 9 height 9
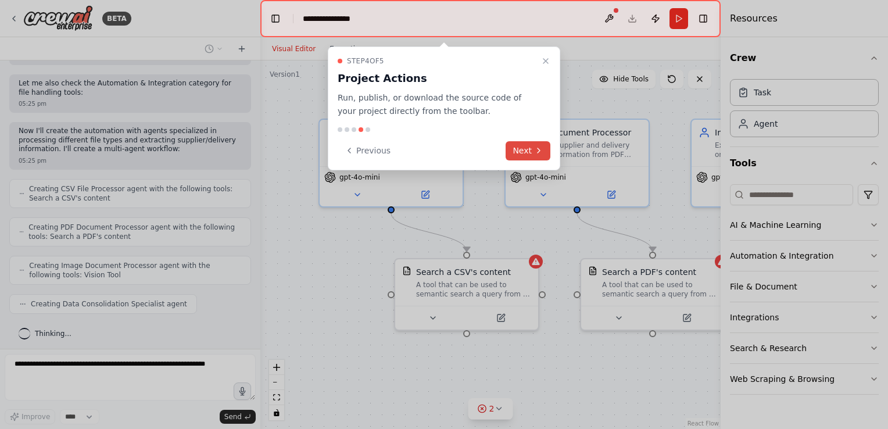
click at [535, 147] on icon at bounding box center [538, 150] width 9 height 9
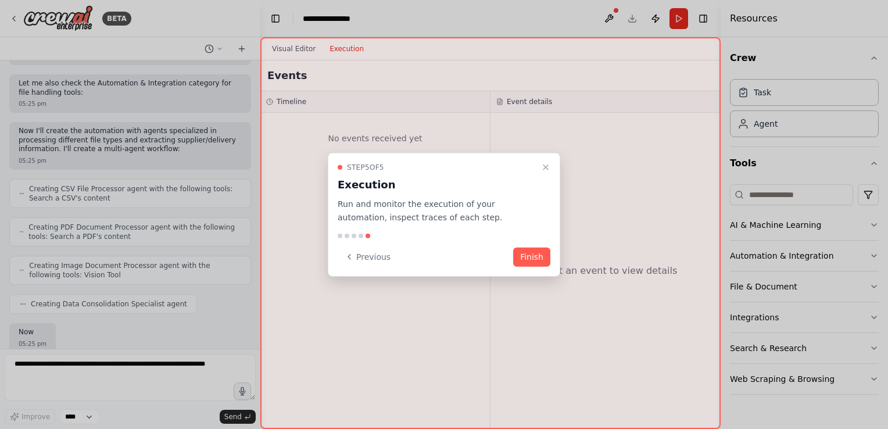
scroll to position [526, 0]
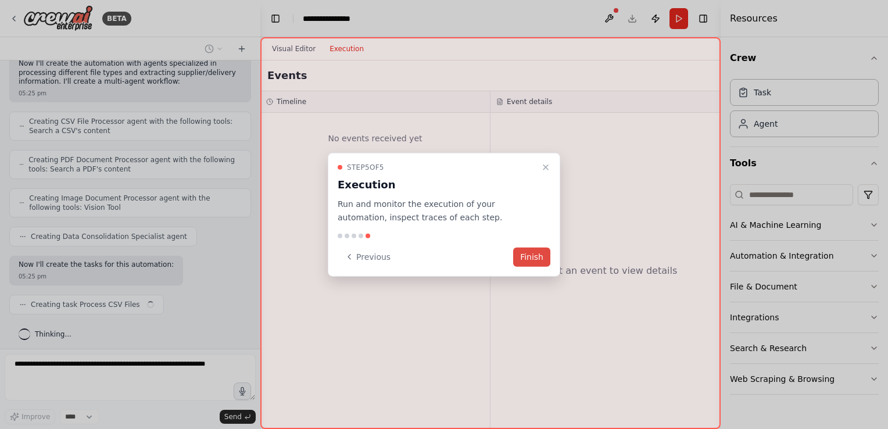
click at [541, 255] on button "Finish" at bounding box center [531, 256] width 37 height 19
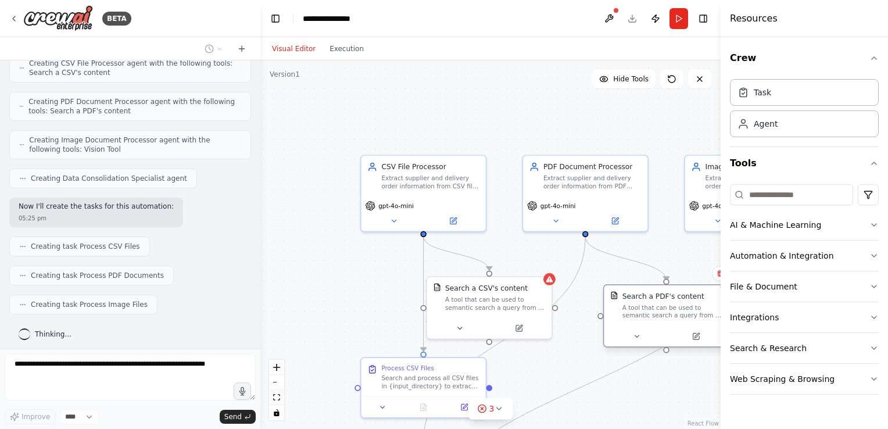
scroll to position [612, 0]
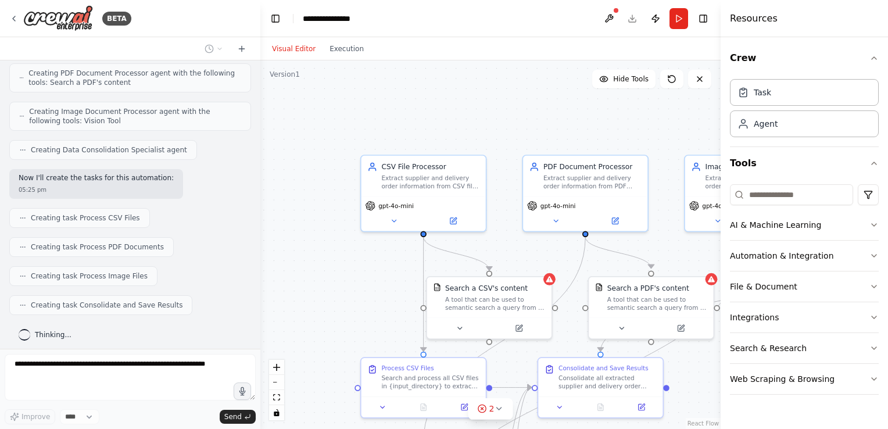
drag, startPoint x: 635, startPoint y: 334, endPoint x: 627, endPoint y: 342, distance: 11.9
click at [627, 342] on div ".deletable-edge-delete-btn { width: 20px; height: 20px; border: 0px solid #ffff…" at bounding box center [490, 244] width 460 height 369
drag, startPoint x: 630, startPoint y: 327, endPoint x: 630, endPoint y: 316, distance: 10.5
click at [630, 316] on div at bounding box center [646, 326] width 124 height 21
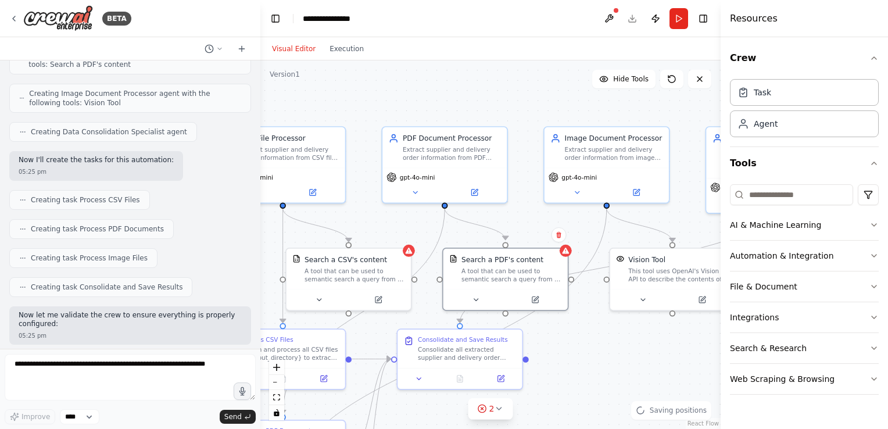
scroll to position [689, 0]
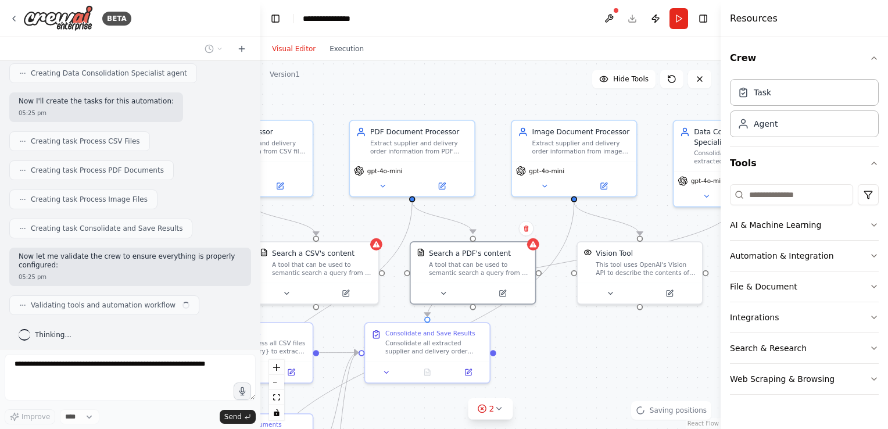
drag, startPoint x: 608, startPoint y: 135, endPoint x: 428, endPoint y: 101, distance: 182.9
click at [428, 101] on div ".deletable-edge-delete-btn { width: 20px; height: 20px; border: 0px solid #ffff…" at bounding box center [490, 244] width 460 height 369
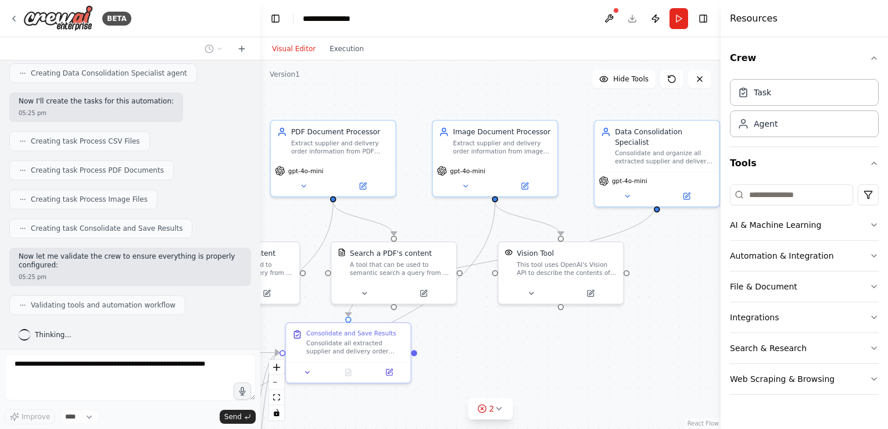
drag, startPoint x: 560, startPoint y: 355, endPoint x: 487, endPoint y: 357, distance: 73.3
click at [488, 357] on div ".deletable-edge-delete-btn { width: 20px; height: 20px; border: 0px solid #ffff…" at bounding box center [490, 244] width 460 height 369
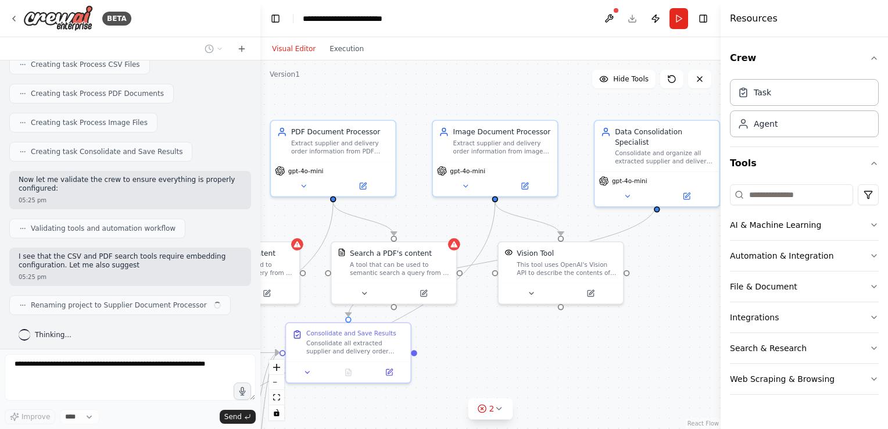
scroll to position [774, 0]
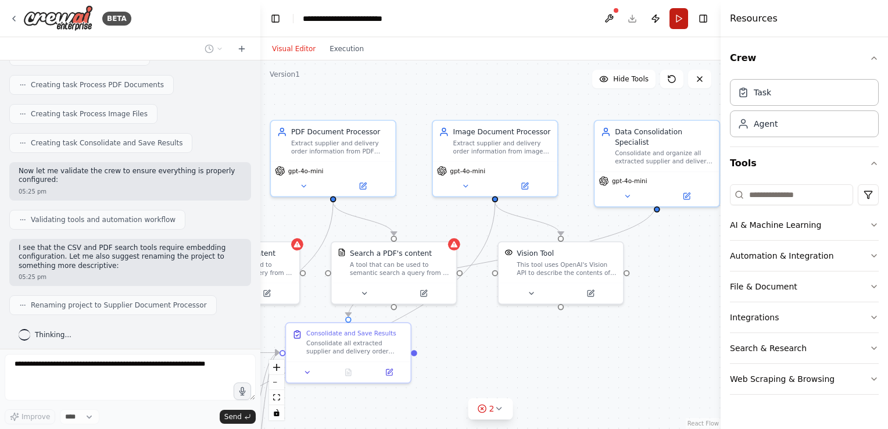
click at [682, 18] on button "Run" at bounding box center [679, 18] width 19 height 21
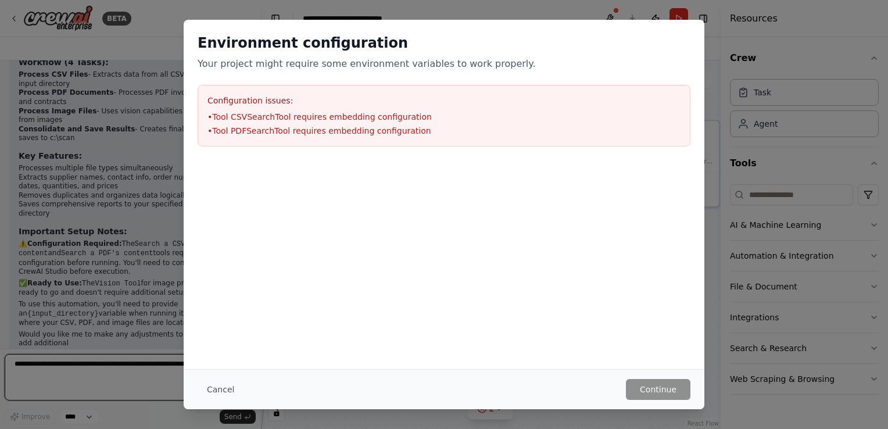
scroll to position [1207, 0]
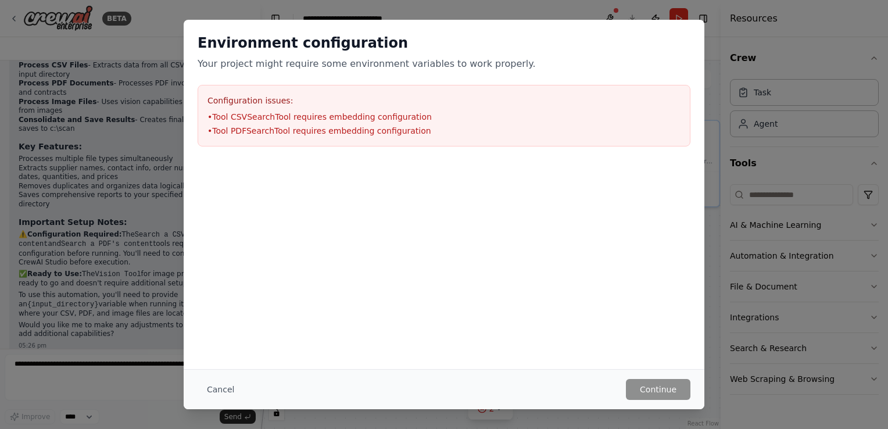
click at [502, 10] on div "Environment configuration Your project might require some environment variables…" at bounding box center [444, 214] width 888 height 429
